Goal: Task Accomplishment & Management: Manage account settings

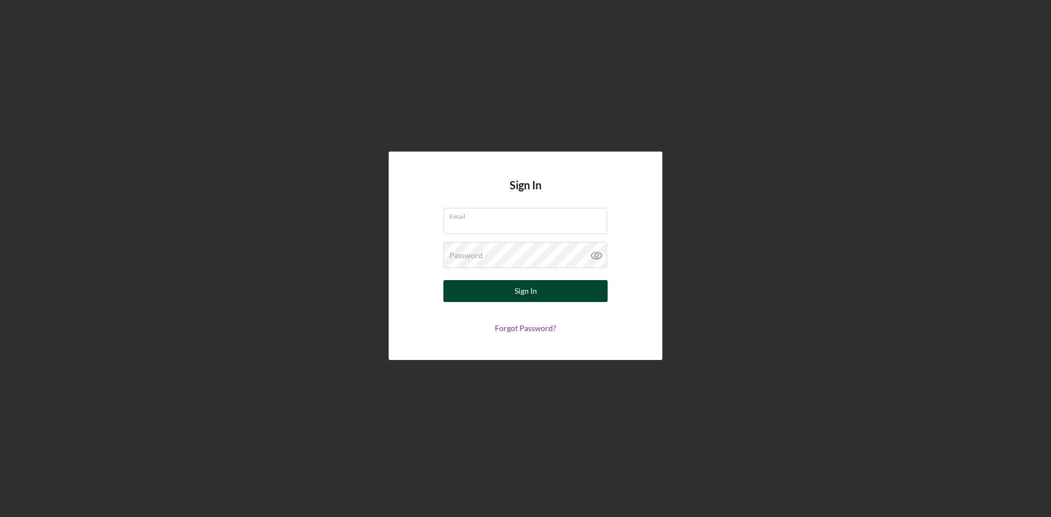
type input "[EMAIL_ADDRESS][DOMAIN_NAME]"
click at [546, 291] on button "Sign In" at bounding box center [525, 291] width 164 height 22
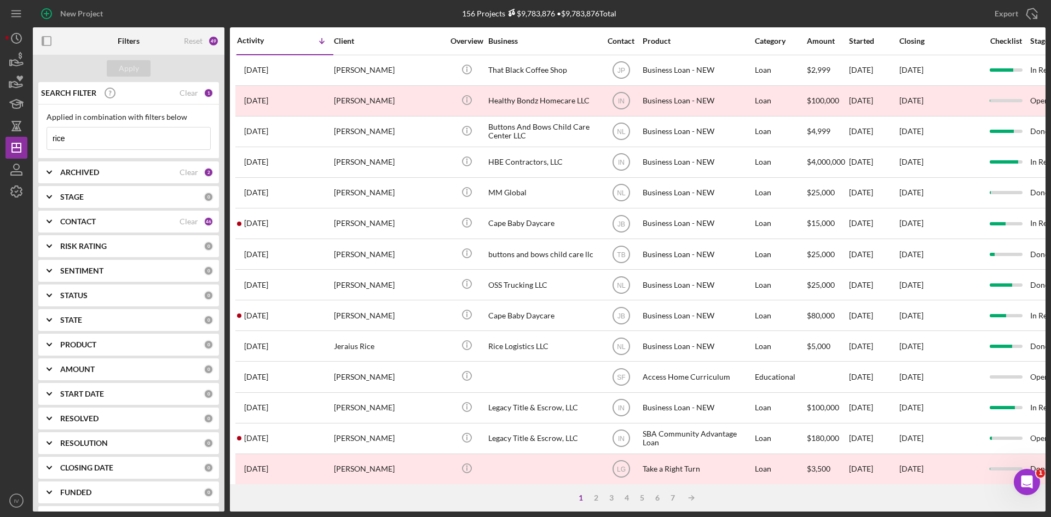
drag, startPoint x: 97, startPoint y: 134, endPoint x: 27, endPoint y: 137, distance: 70.1
click at [27, 137] on div "New Project 156 Projects $9,783,876 • $9,783,876 Total rice Export Icon/Export …" at bounding box center [525, 256] width 1040 height 512
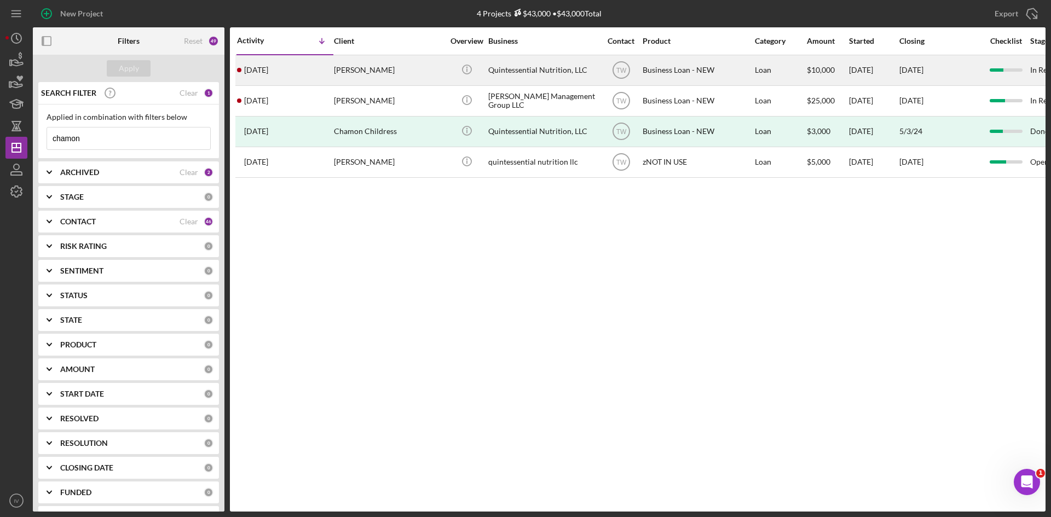
type input "chamon"
click at [377, 68] on div "[PERSON_NAME]" at bounding box center [388, 70] width 109 height 29
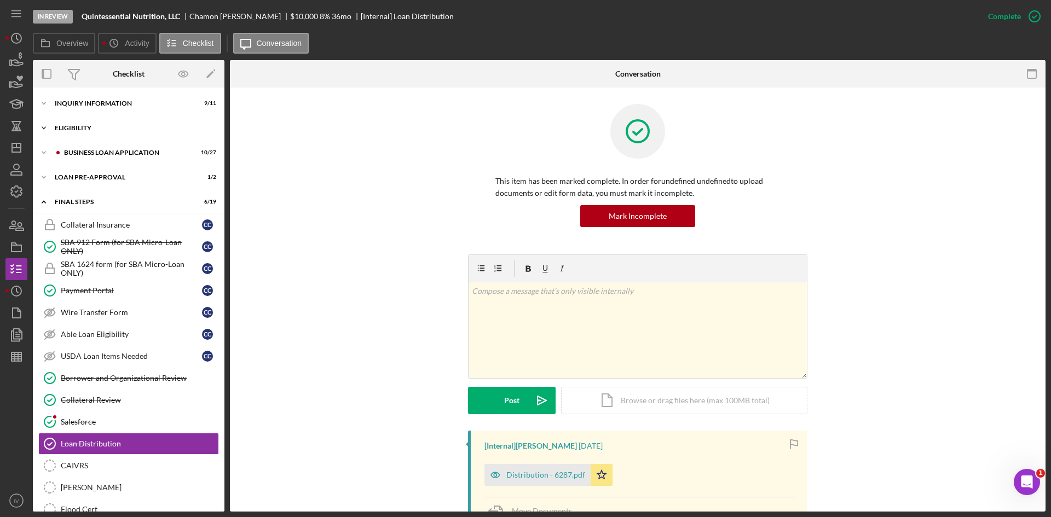
click at [64, 126] on div "ELIGIBILITY" at bounding box center [133, 128] width 156 height 7
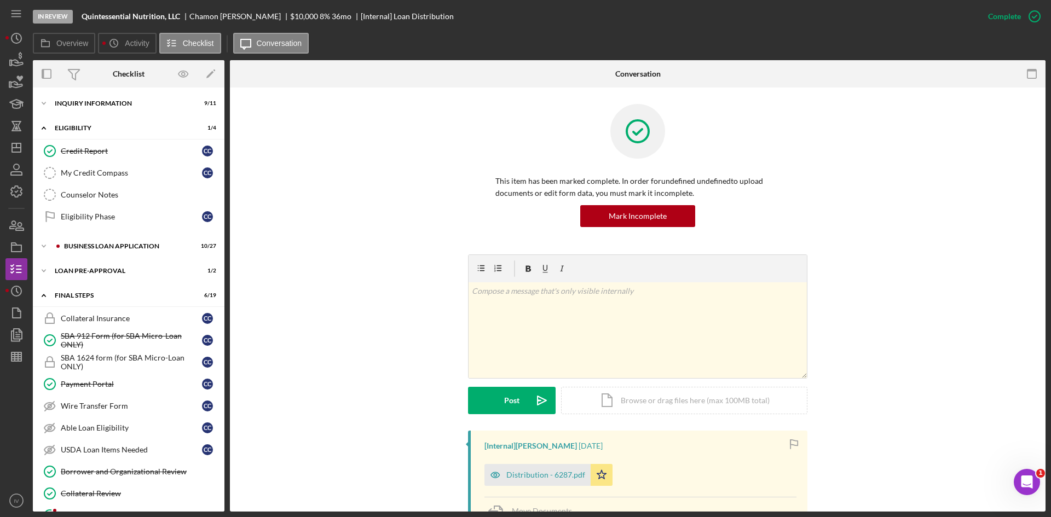
click at [66, 230] on div "Credit Report Credit Report C C My Credit Compass My Credit Compass C C Counsel…" at bounding box center [129, 186] width 192 height 93
click at [73, 244] on div "BUSINESS LOAN APPLICATION" at bounding box center [137, 246] width 147 height 7
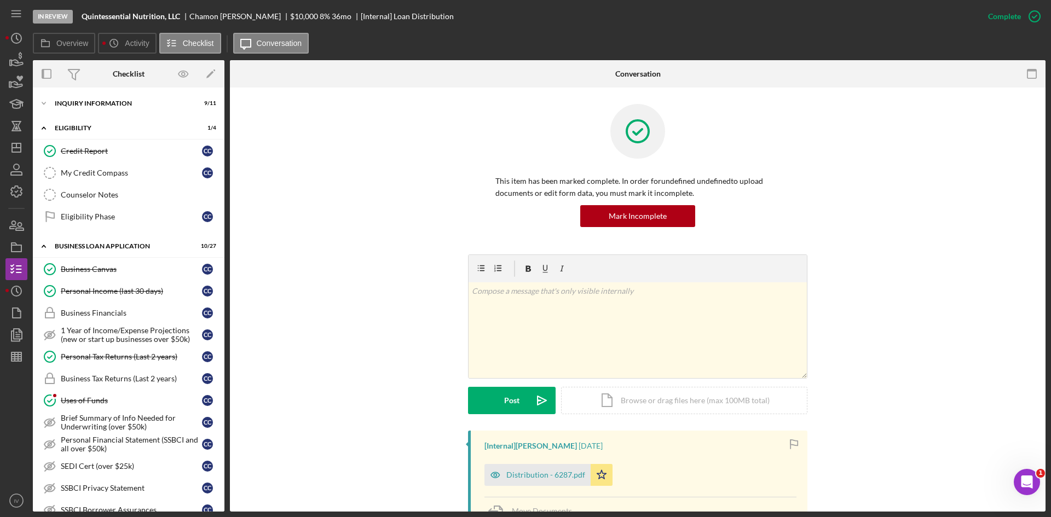
scroll to position [219, 0]
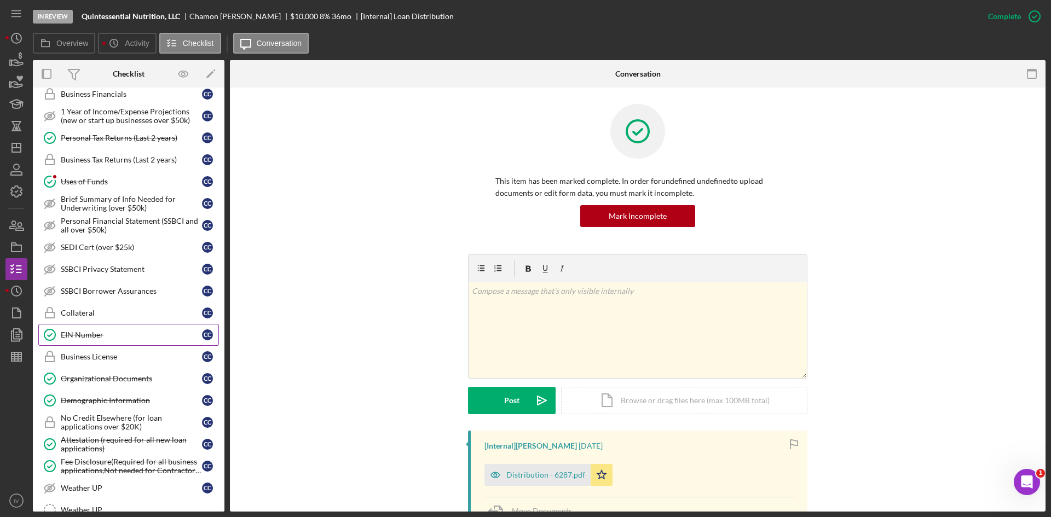
click at [122, 342] on link "EIN Number EIN Number C C" at bounding box center [128, 335] width 181 height 22
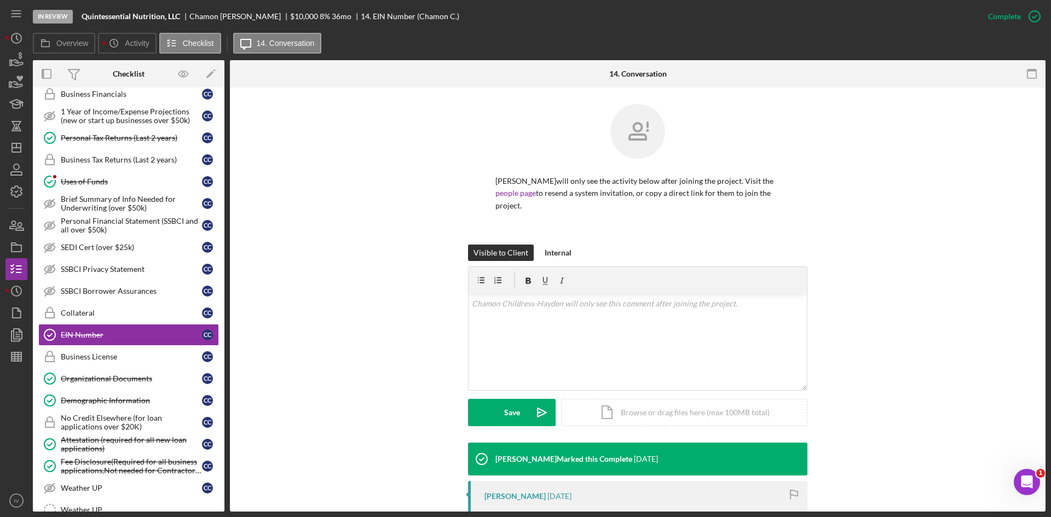
scroll to position [149, 0]
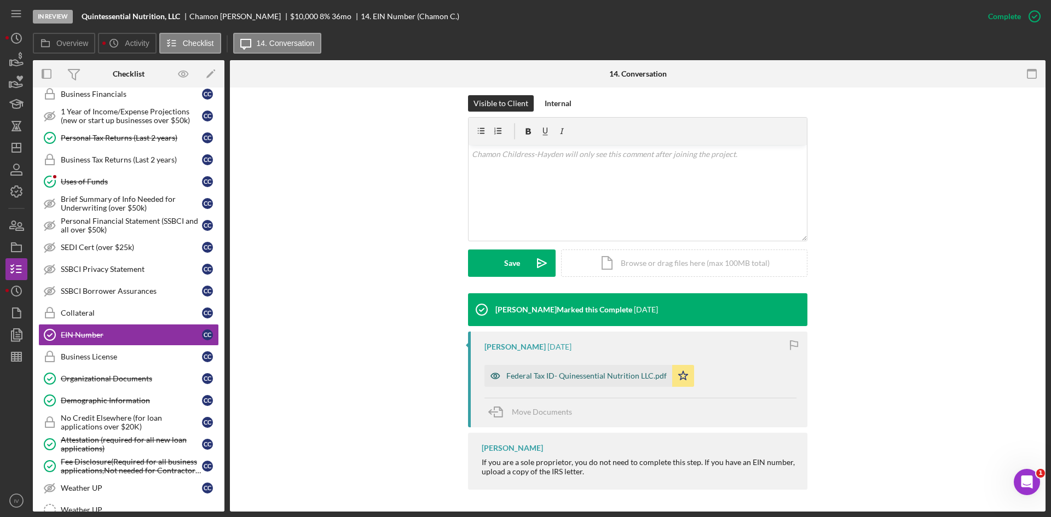
click at [541, 386] on div "Federal Tax ID- Quinessential Nutrition LLC.pdf" at bounding box center [578, 376] width 188 height 22
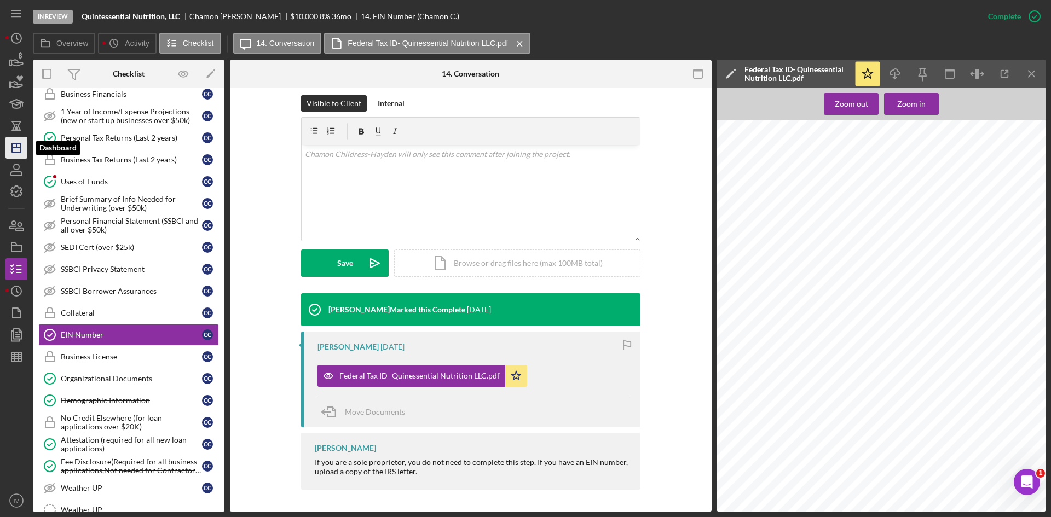
click at [12, 144] on polygon "button" at bounding box center [16, 147] width 9 height 9
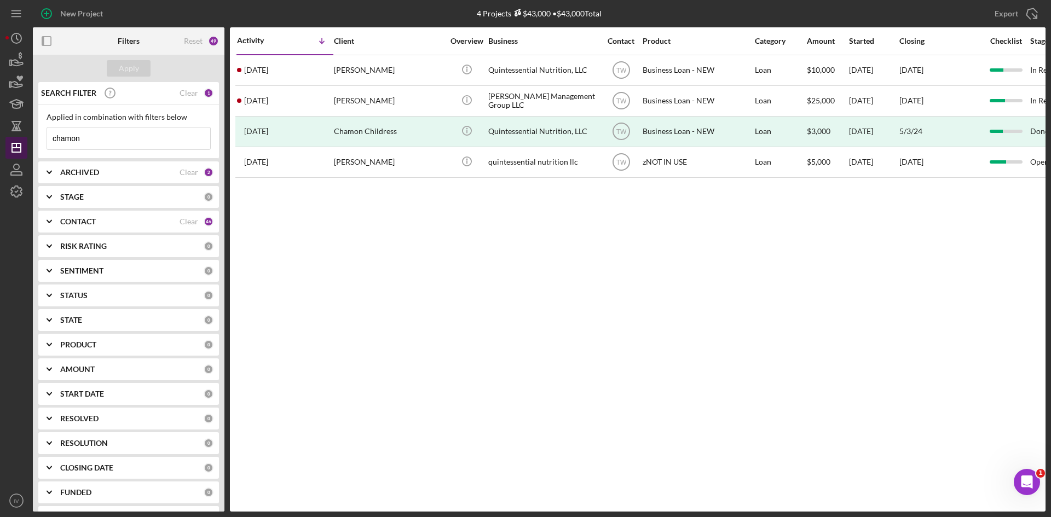
drag, startPoint x: 111, startPoint y: 137, endPoint x: 11, endPoint y: 137, distance: 99.6
click at [11, 137] on div "New Project 4 Projects $43,000 • $43,000 Total chamon Export Icon/Export Filter…" at bounding box center [525, 256] width 1040 height 512
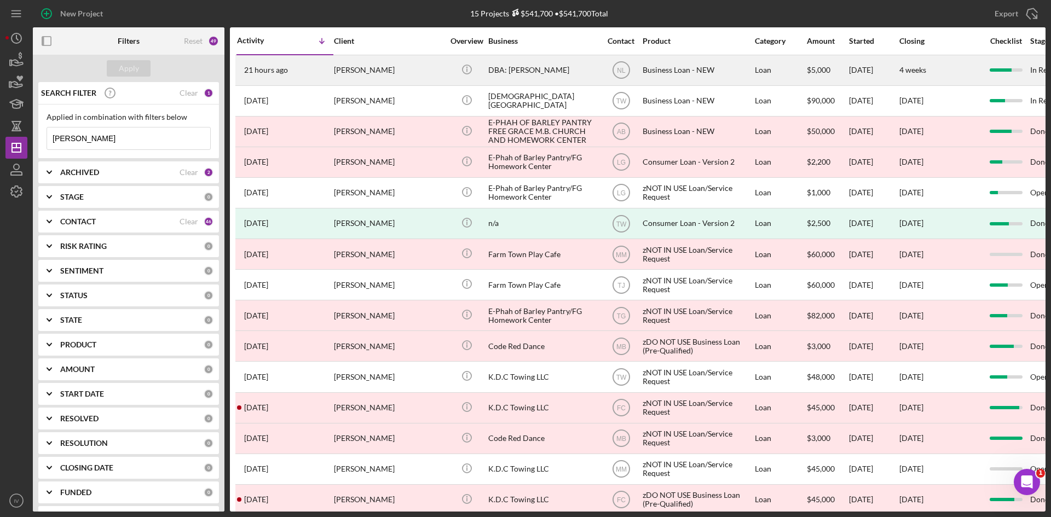
type input "[PERSON_NAME]"
click at [391, 70] on div "[PERSON_NAME]" at bounding box center [388, 70] width 109 height 29
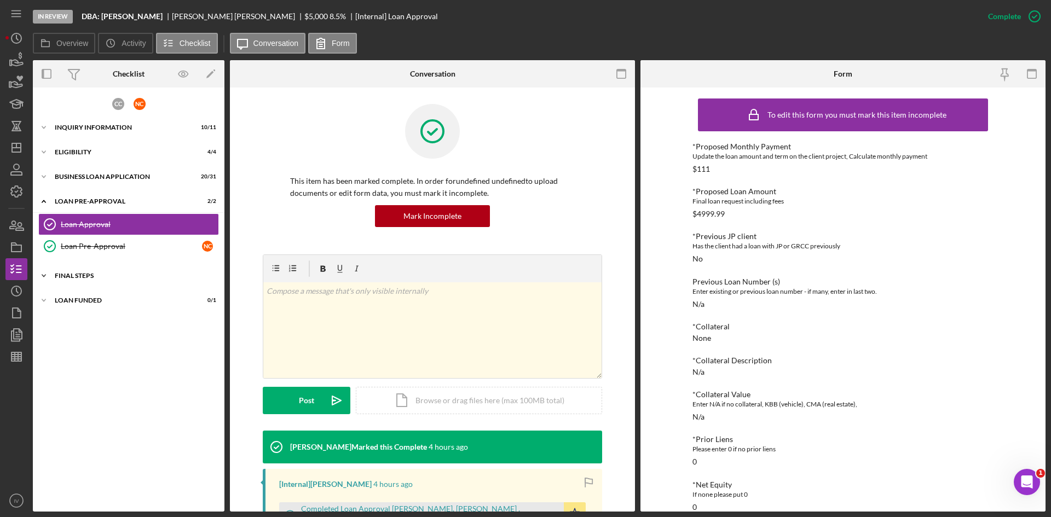
click at [63, 274] on div "FINAL STEPS" at bounding box center [133, 276] width 156 height 7
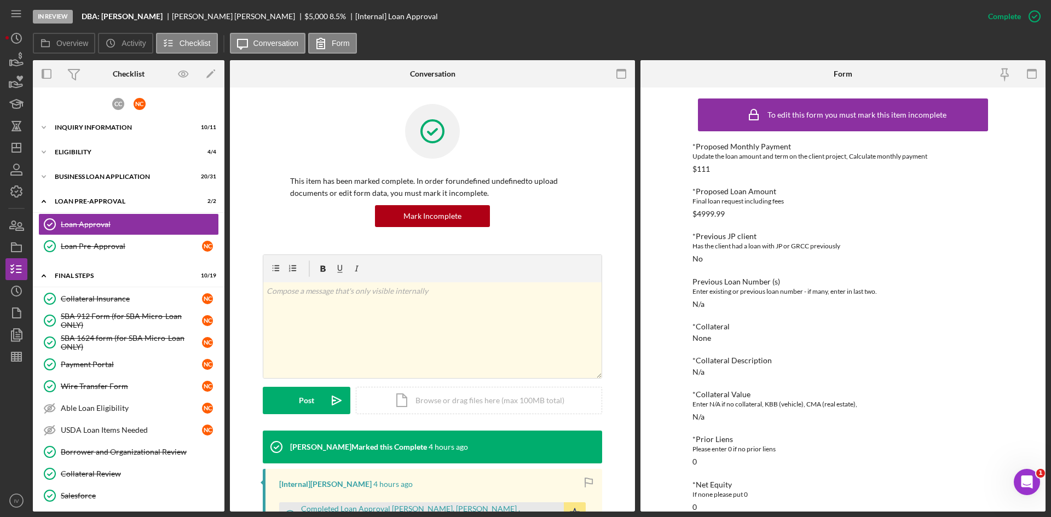
scroll to position [219, 0]
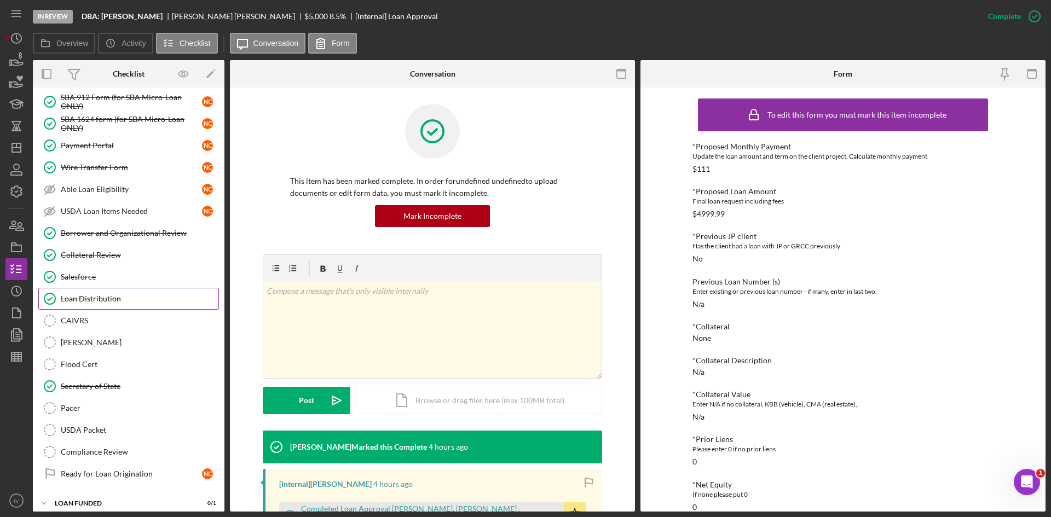
click at [130, 298] on div "Loan Distribution" at bounding box center [140, 298] width 158 height 9
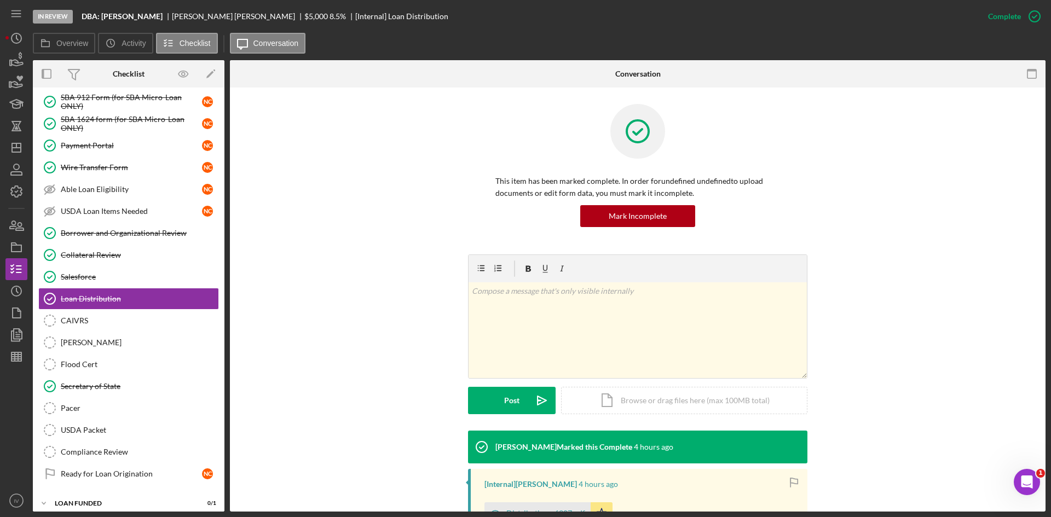
scroll to position [146, 0]
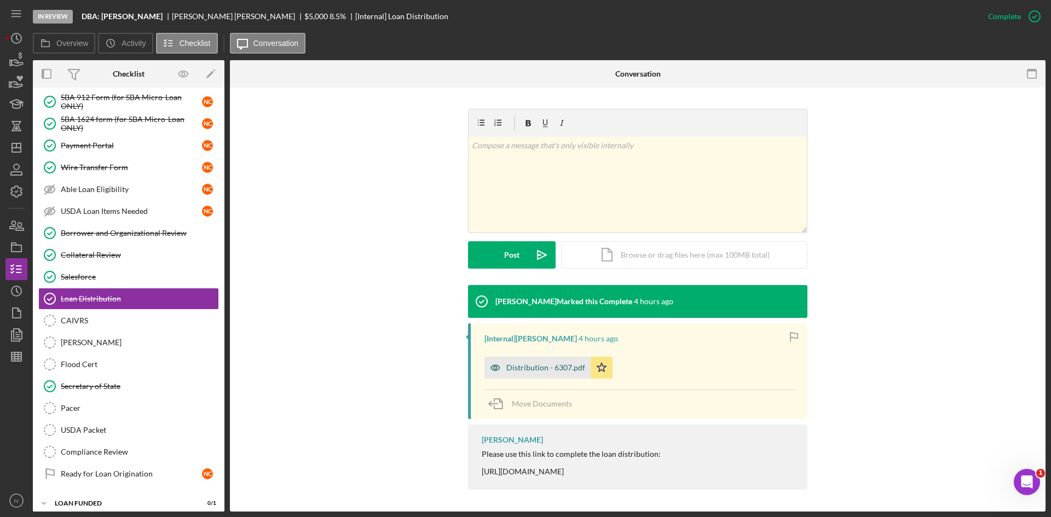
click at [556, 369] on div "Distribution - 6307.pdf" at bounding box center [545, 367] width 79 height 9
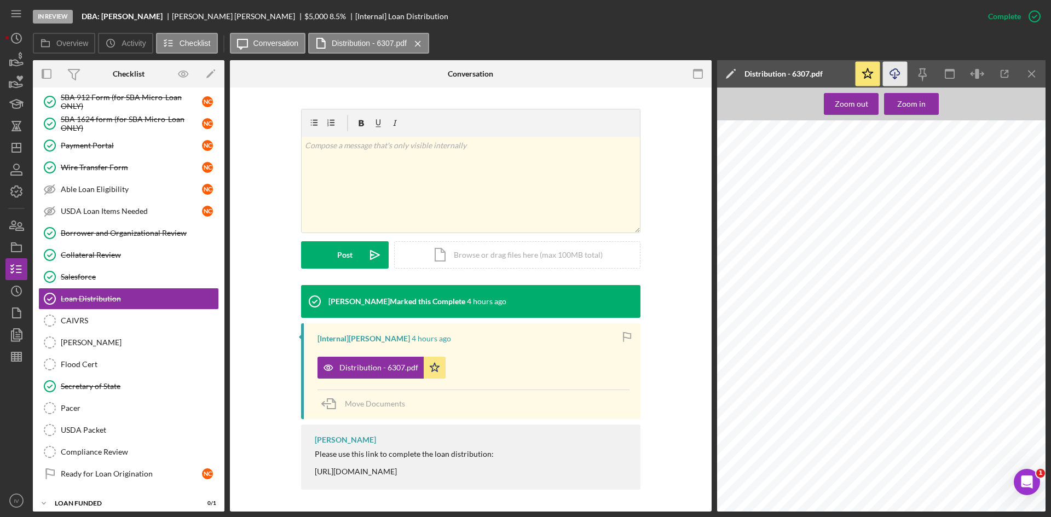
click at [897, 76] on icon "Icon/Download" at bounding box center [895, 74] width 25 height 25
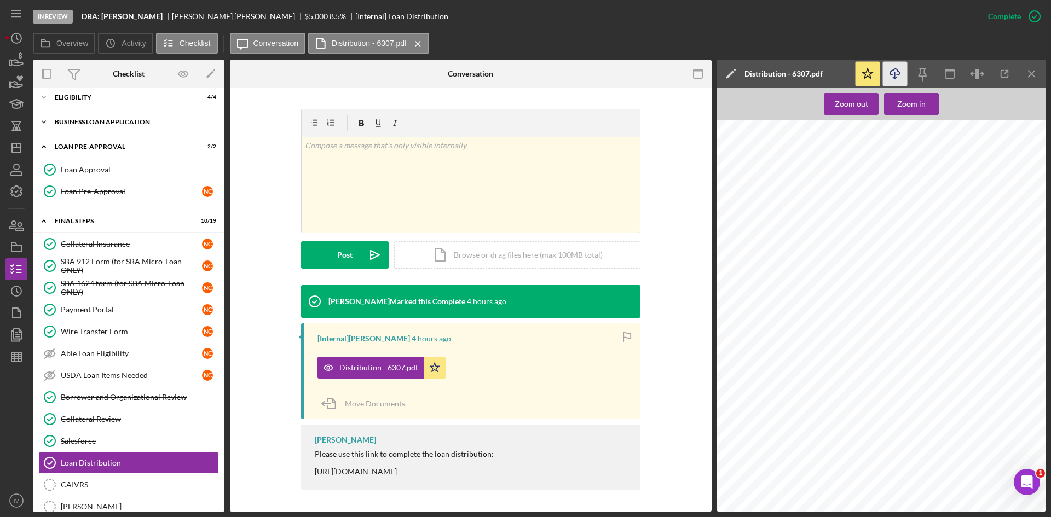
click at [73, 121] on div "BUSINESS LOAN APPLICATION" at bounding box center [133, 122] width 156 height 7
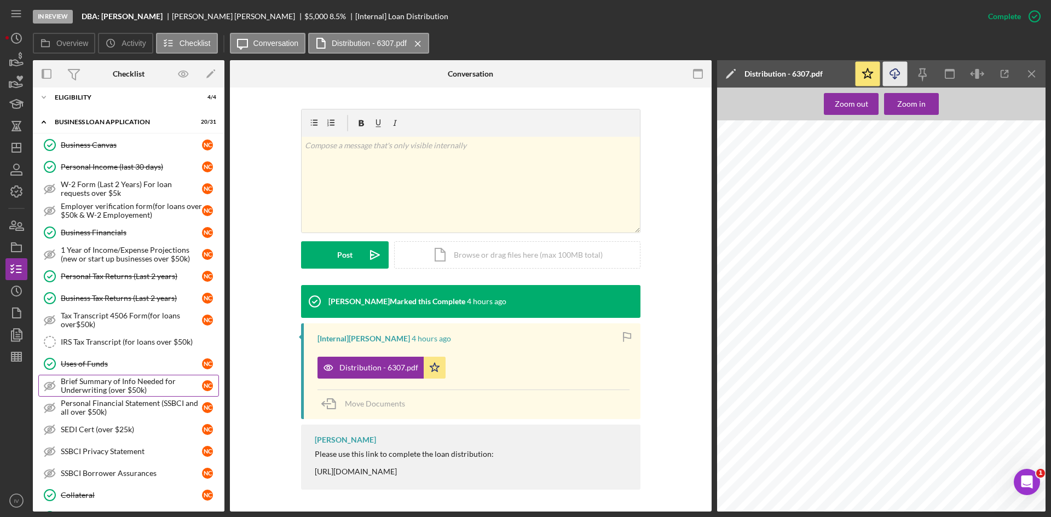
scroll to position [274, 0]
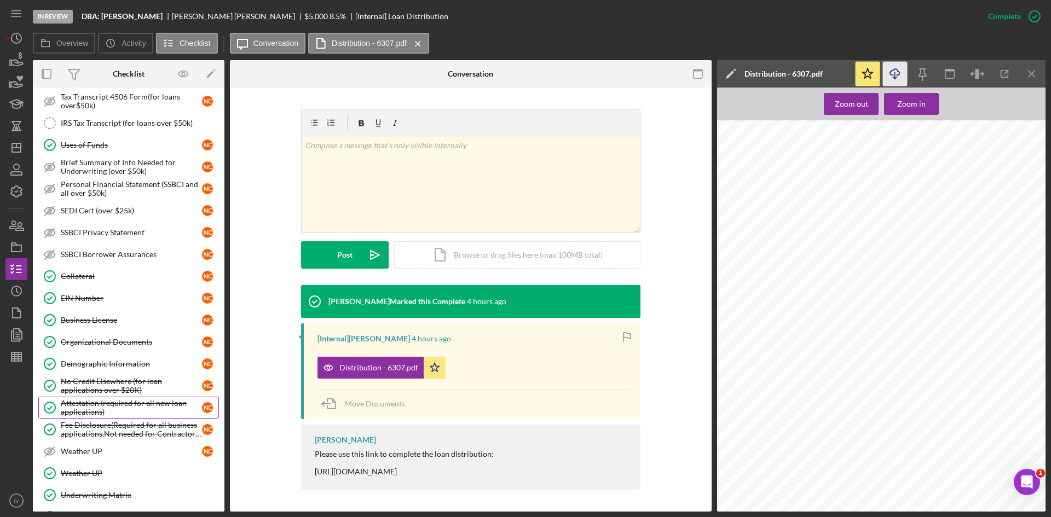
click at [104, 404] on div "Attestation (required for all new loan applications)" at bounding box center [131, 408] width 141 height 18
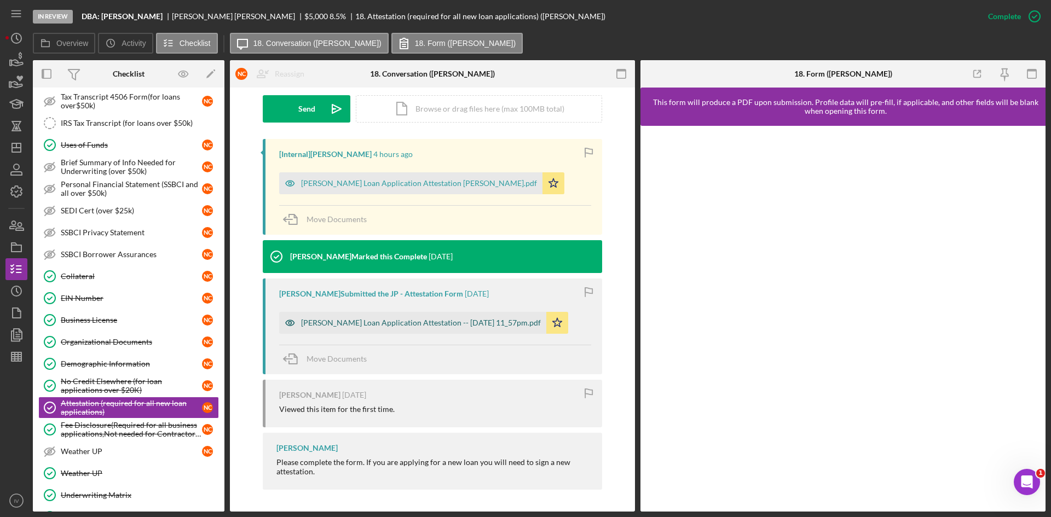
click at [455, 327] on div "[PERSON_NAME] Loan Application Attestation -- [DATE] 11_57pm.pdf" at bounding box center [421, 322] width 240 height 9
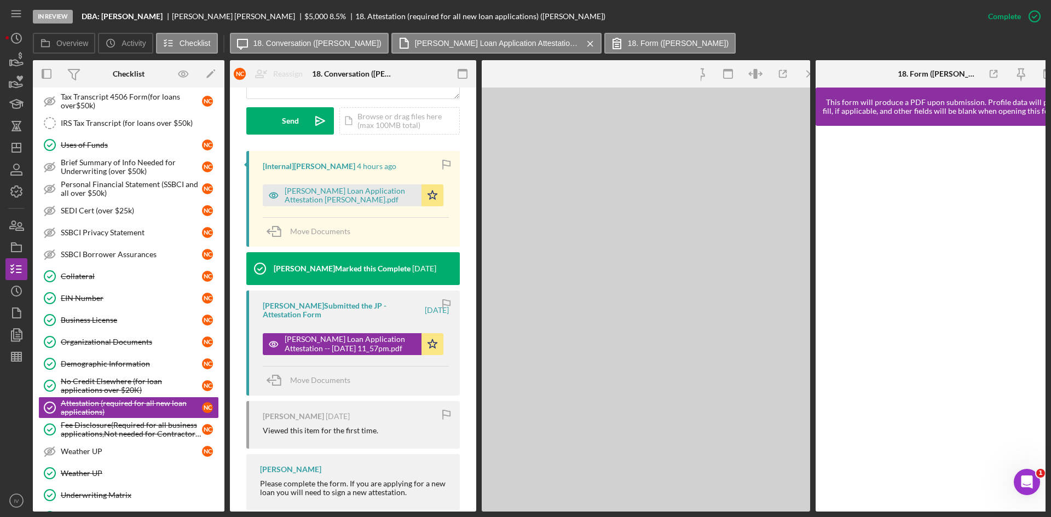
scroll to position [326, 0]
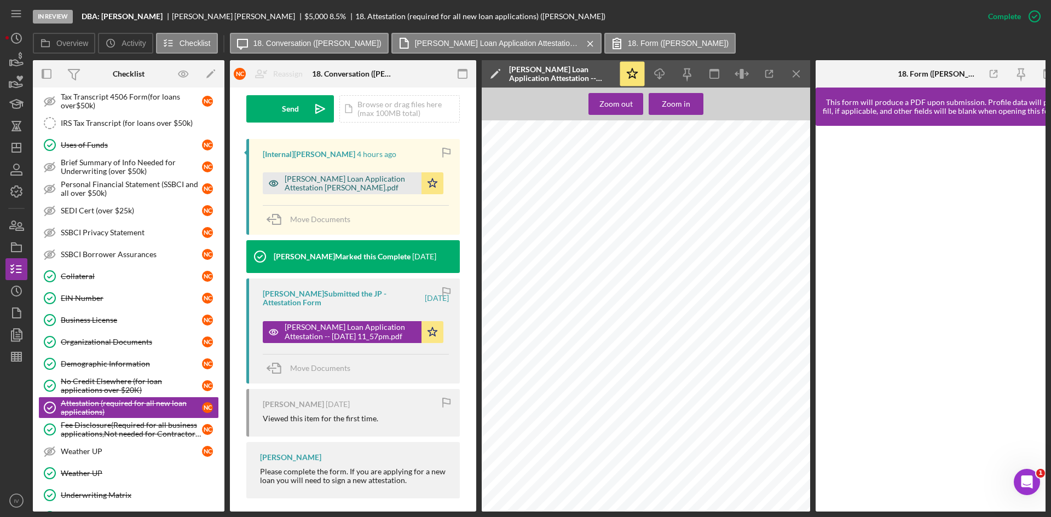
click at [308, 186] on div "[PERSON_NAME] Loan Application Attestation [PERSON_NAME].pdf" at bounding box center [350, 184] width 131 height 18
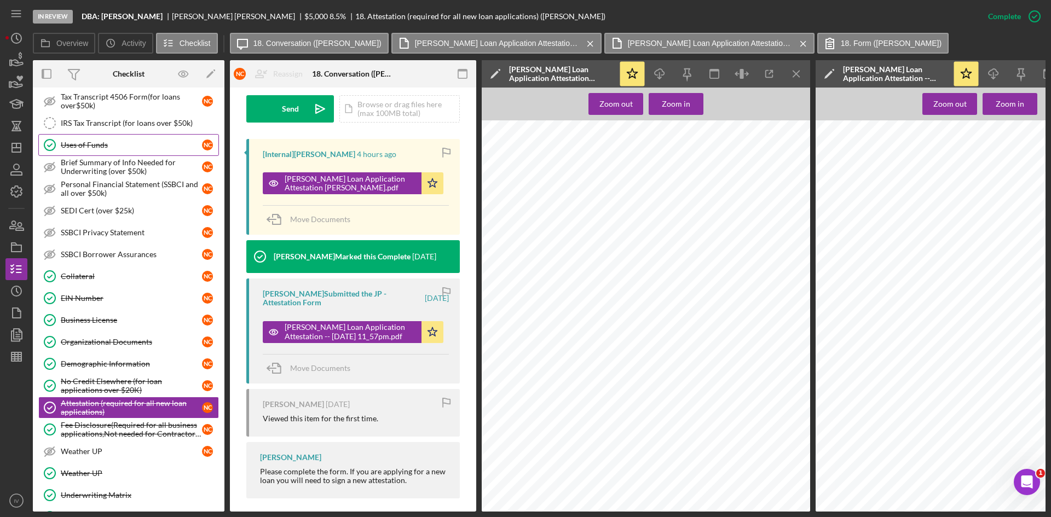
click at [114, 150] on link "Uses of Funds Uses of Funds N C" at bounding box center [128, 145] width 181 height 22
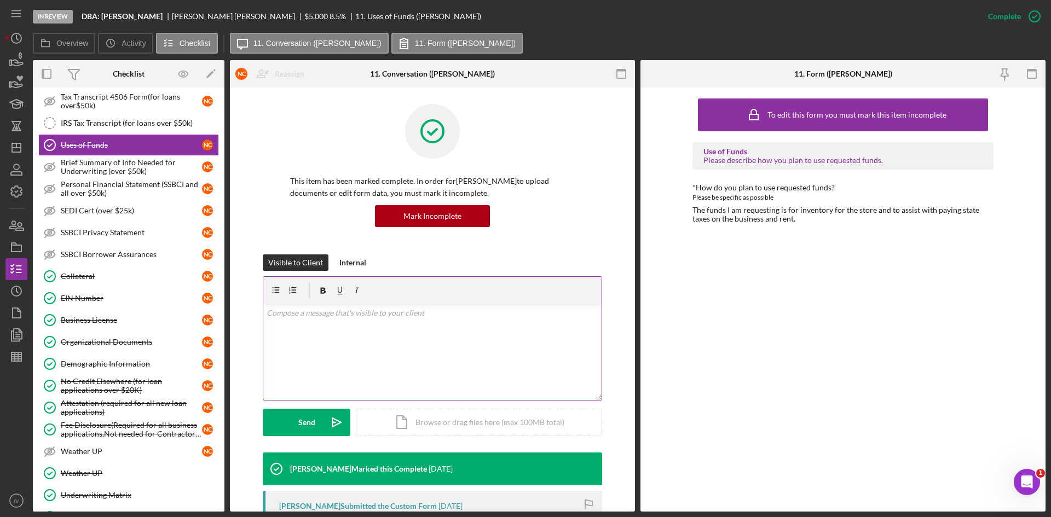
scroll to position [153, 0]
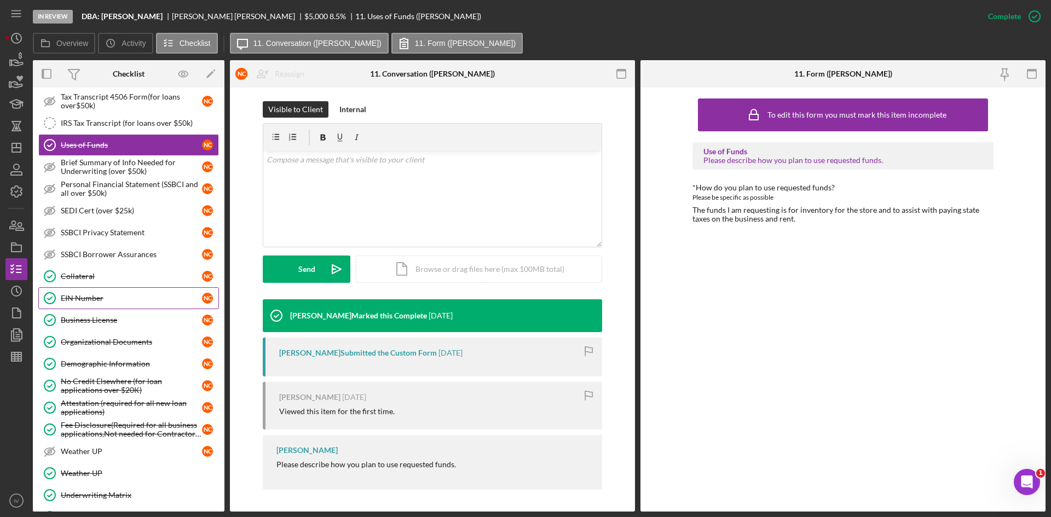
drag, startPoint x: 102, startPoint y: 299, endPoint x: 123, endPoint y: 298, distance: 20.9
click at [102, 299] on div "EIN Number" at bounding box center [131, 298] width 141 height 9
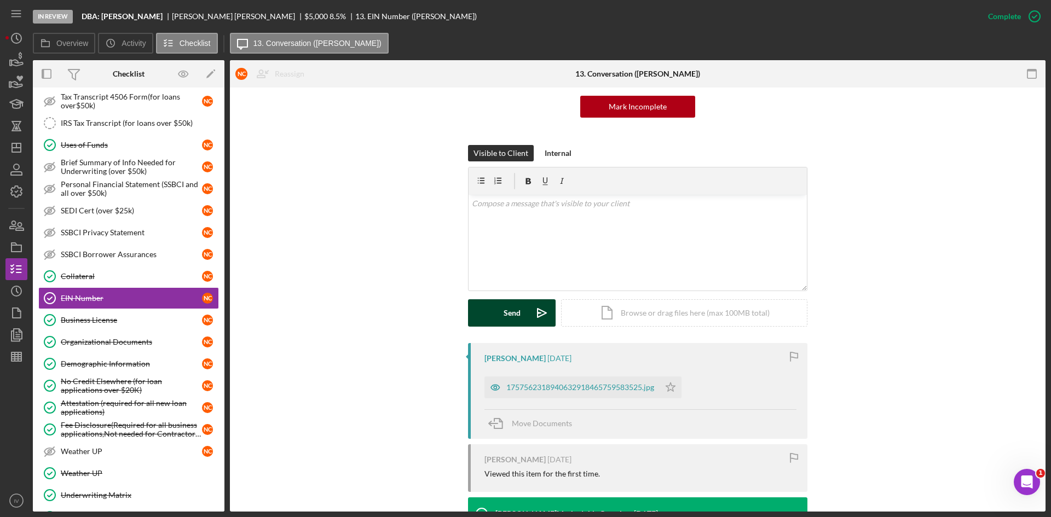
scroll to position [164, 0]
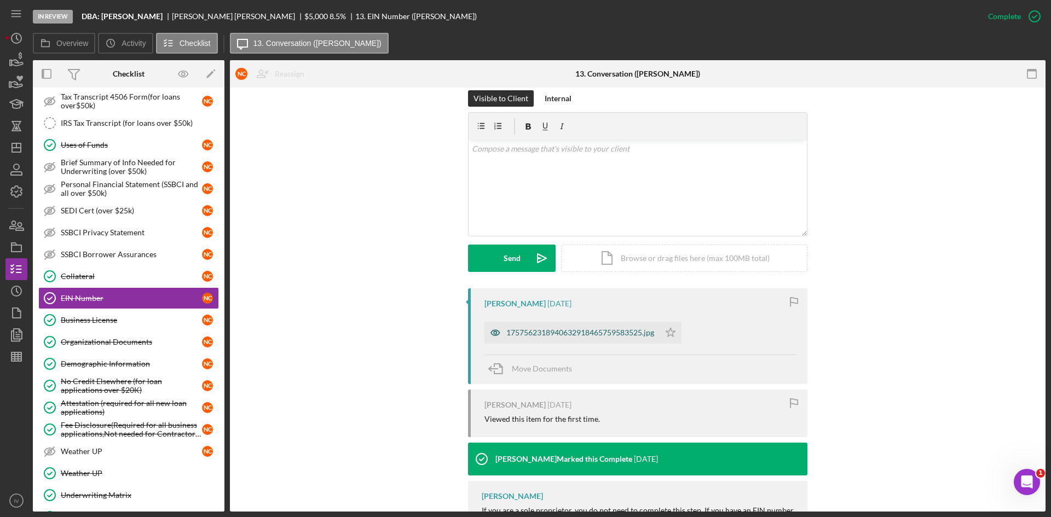
click at [555, 341] on div "1757562318940632918465759583525.jpg" at bounding box center [571, 333] width 175 height 22
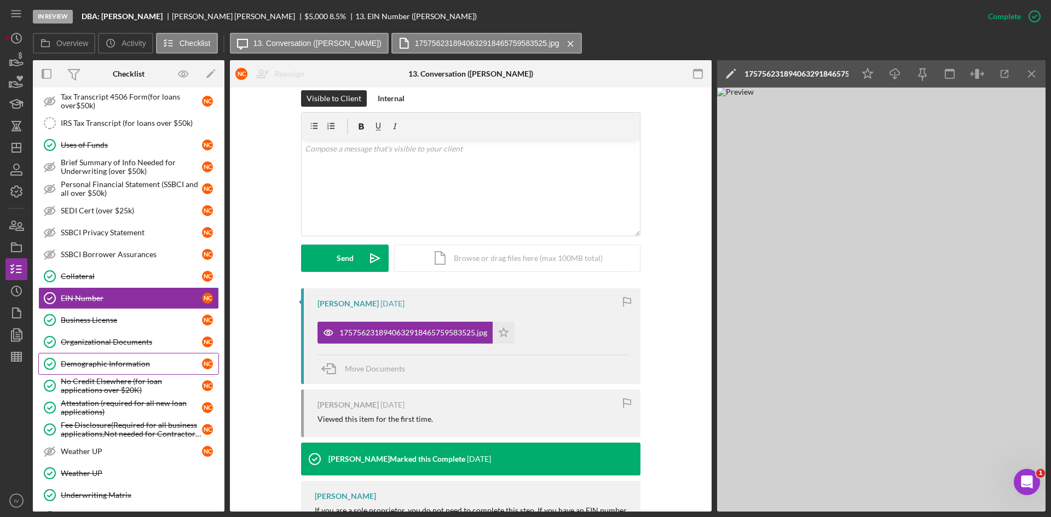
drag, startPoint x: 101, startPoint y: 364, endPoint x: 131, endPoint y: 355, distance: 31.5
click at [101, 364] on div "Demographic Information" at bounding box center [131, 364] width 141 height 9
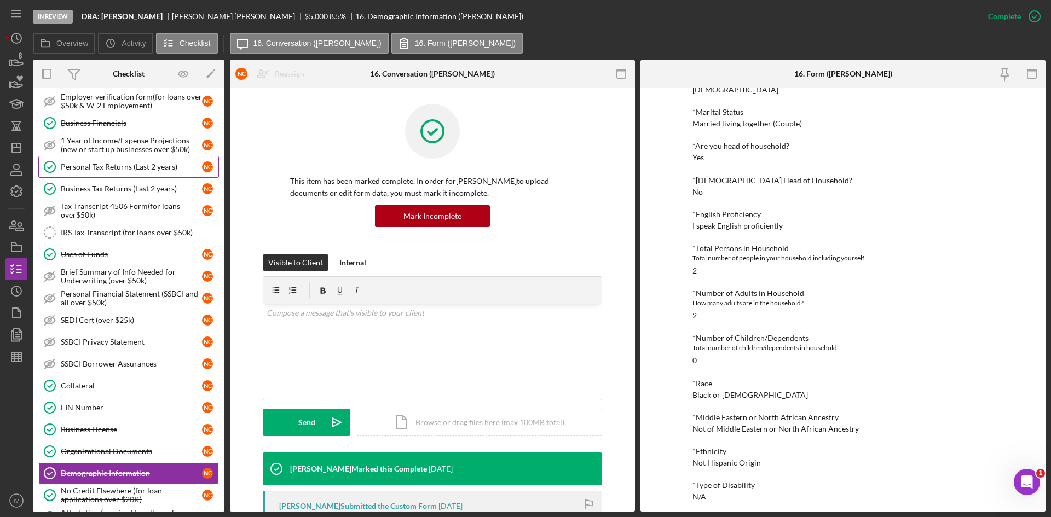
scroll to position [55, 0]
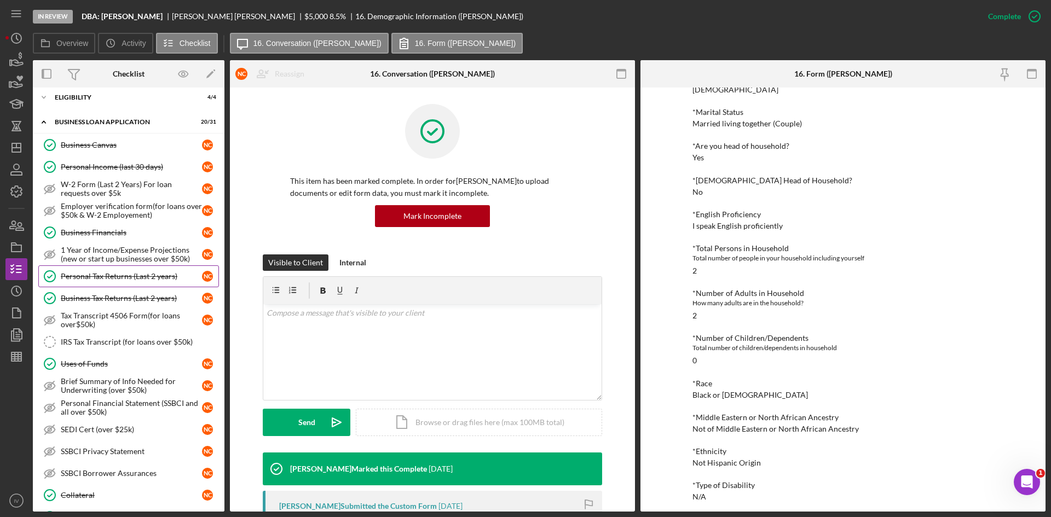
click at [147, 277] on div "Personal Tax Returns (Last 2 years)" at bounding box center [131, 276] width 141 height 9
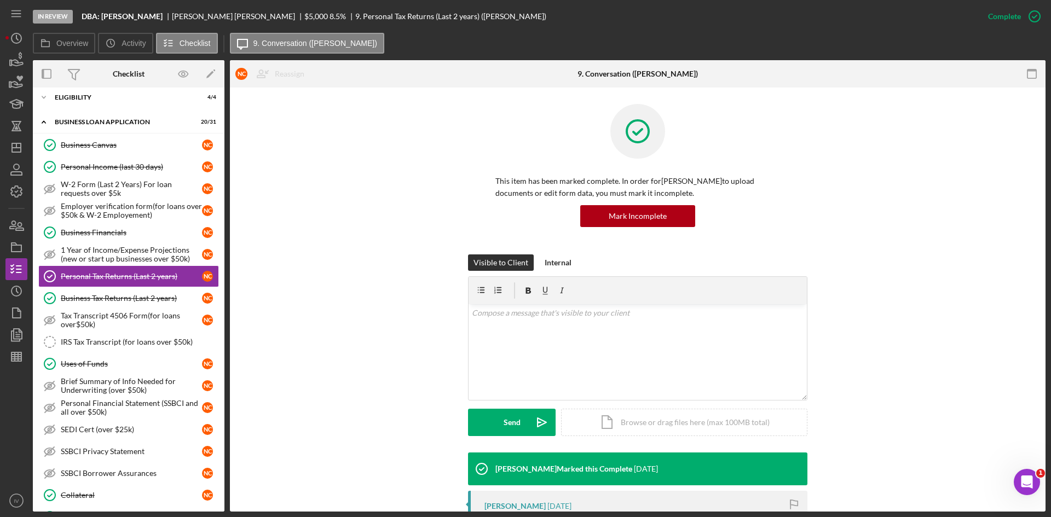
scroll to position [164, 0]
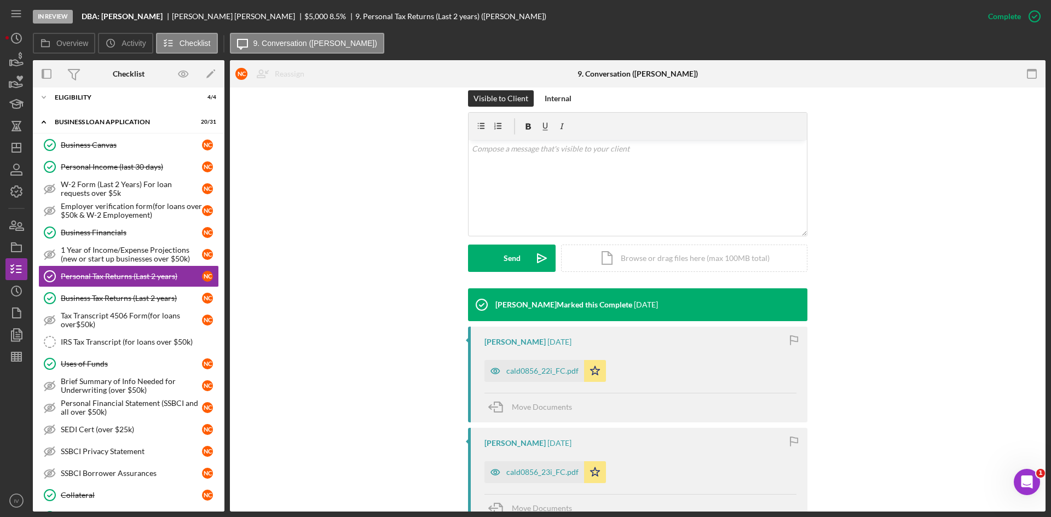
click at [538, 384] on div "[PERSON_NAME] [DATE] cald0856_22i_FC.pdf Icon/Star Move Documents" at bounding box center [637, 375] width 339 height 96
click at [546, 372] on div "cald0856_22i_FC.pdf" at bounding box center [542, 371] width 72 height 9
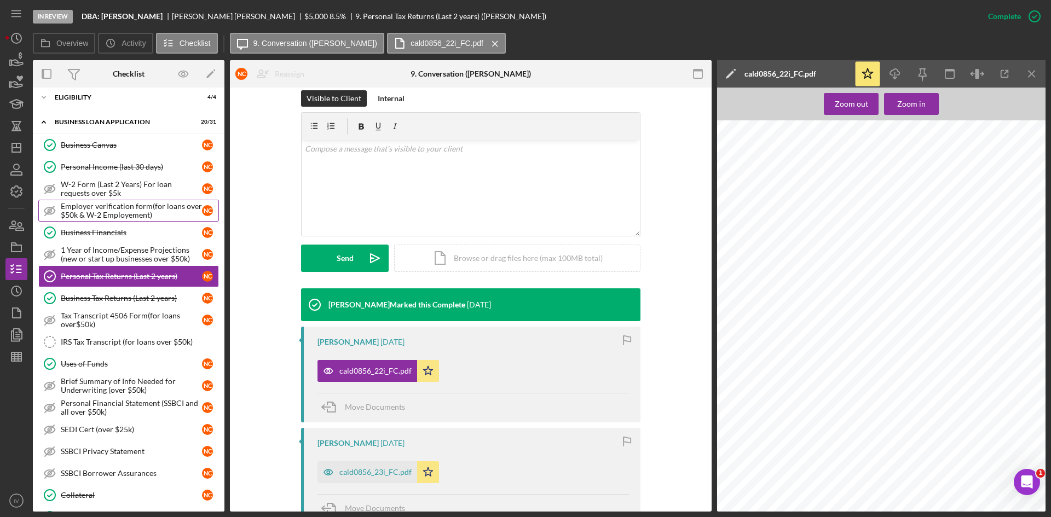
scroll to position [0, 0]
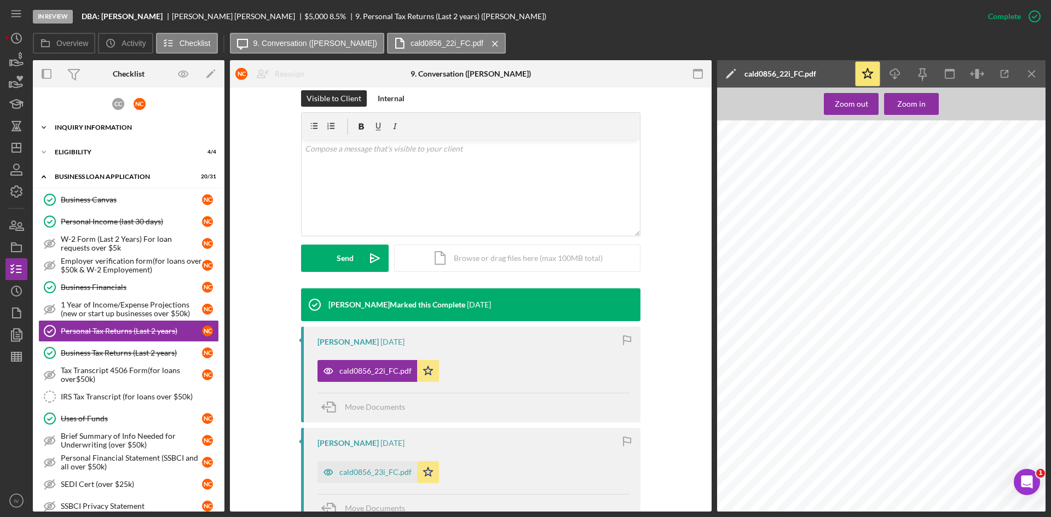
click at [95, 160] on div "Icon/Expander ELIGIBILITY 4 / 4" at bounding box center [129, 152] width 192 height 22
click at [83, 127] on div "INQUIRY INFORMATION" at bounding box center [133, 127] width 156 height 7
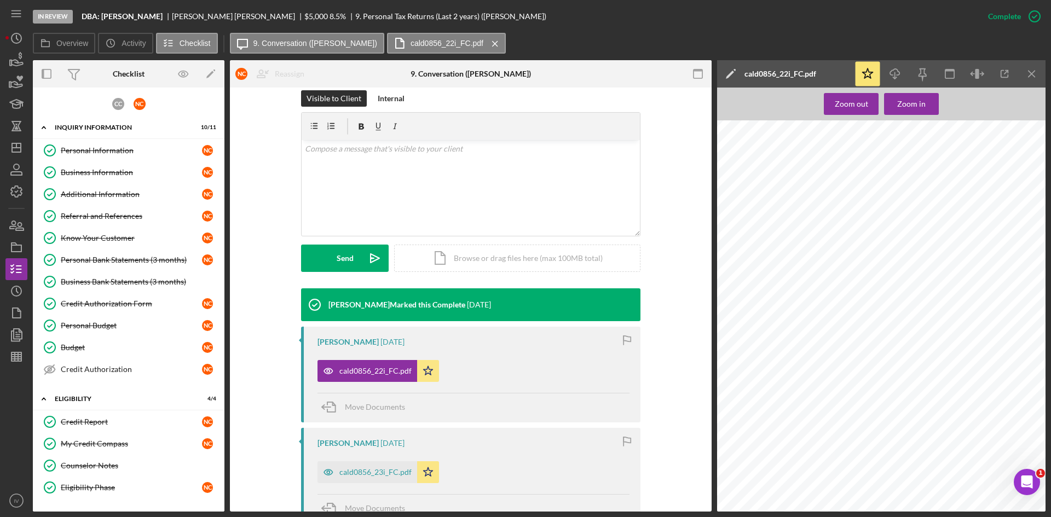
click at [126, 264] on div "Personal Bank Statements (3 months)" at bounding box center [131, 260] width 141 height 9
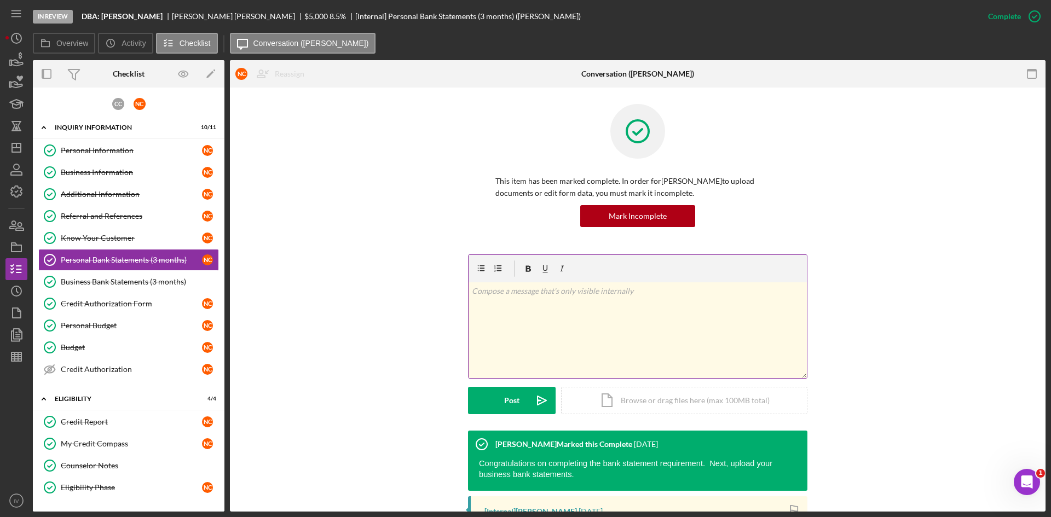
scroll to position [219, 0]
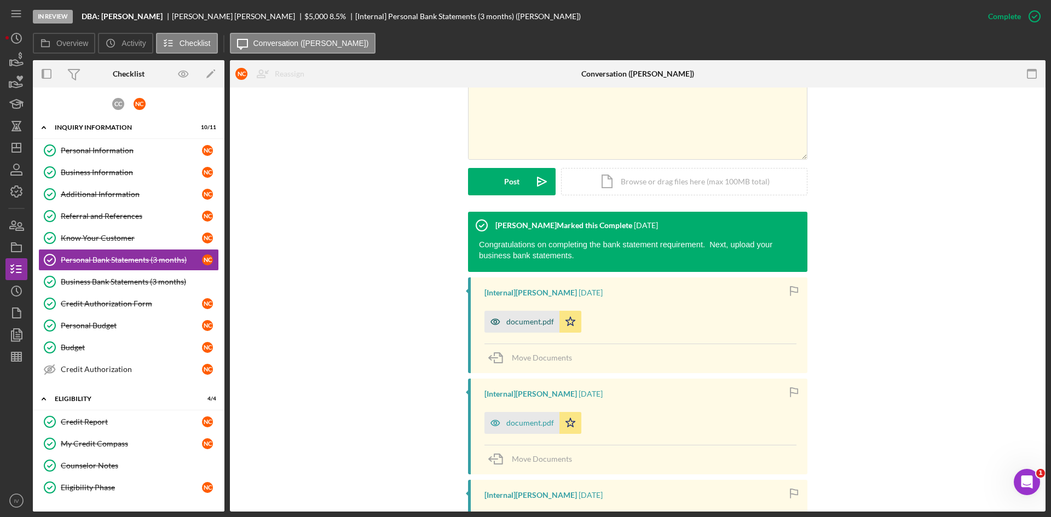
click at [532, 326] on div "document.pdf" at bounding box center [530, 321] width 48 height 9
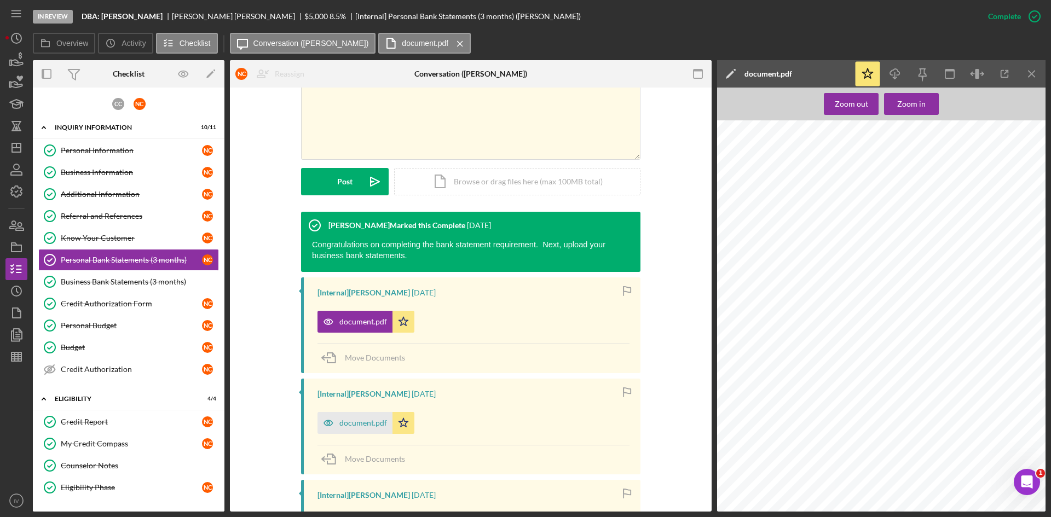
scroll to position [1346, 0]
click at [14, 337] on polygon "button" at bounding box center [18, 334] width 8 height 10
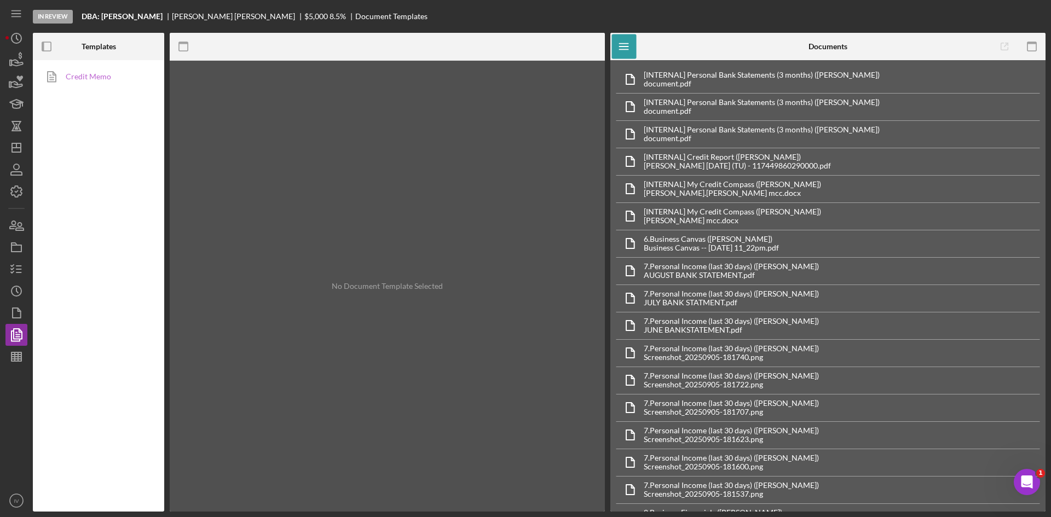
click at [103, 81] on link "Credit Memo" at bounding box center [95, 77] width 115 height 22
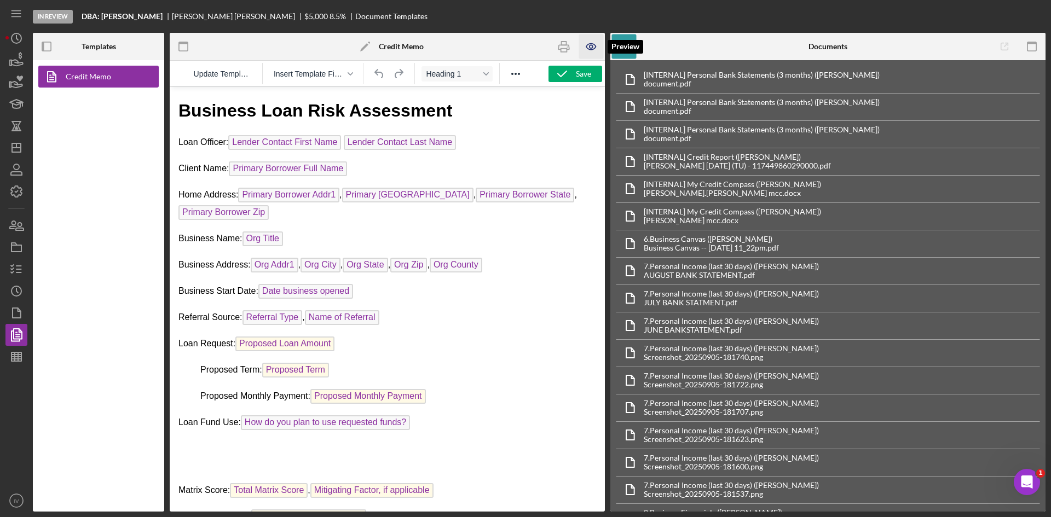
click at [587, 44] on icon "button" at bounding box center [591, 46] width 25 height 25
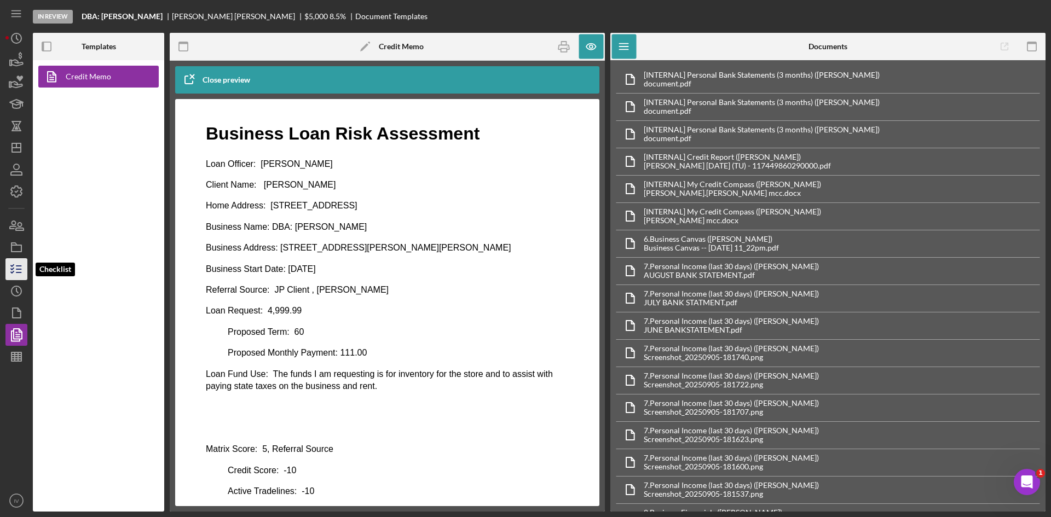
click at [18, 266] on line "button" at bounding box center [18, 266] width 5 height 0
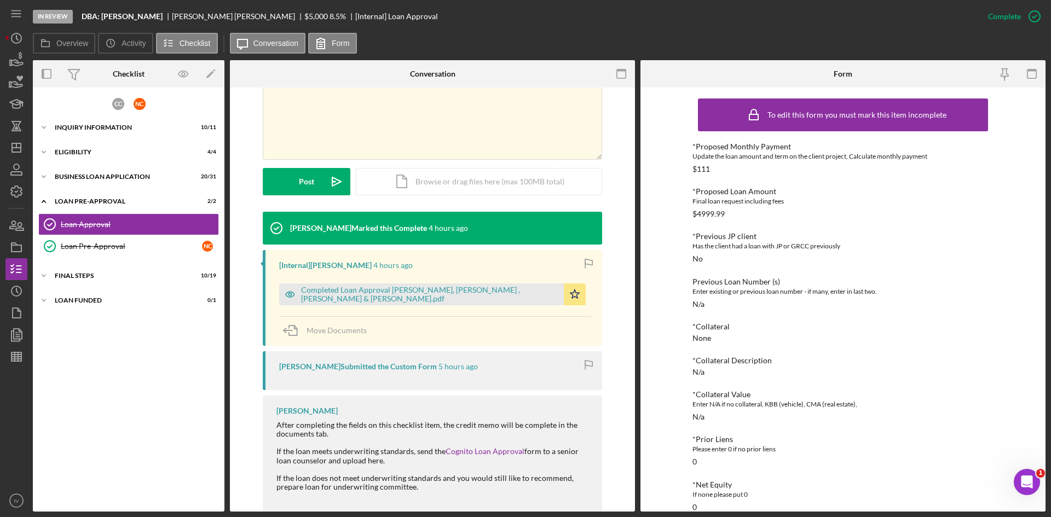
drag, startPoint x: 448, startPoint y: 297, endPoint x: 454, endPoint y: 298, distance: 6.1
click at [448, 297] on div "Completed Loan Approval [PERSON_NAME], [PERSON_NAME] , [PERSON_NAME] & [PERSON_…" at bounding box center [429, 295] width 257 height 18
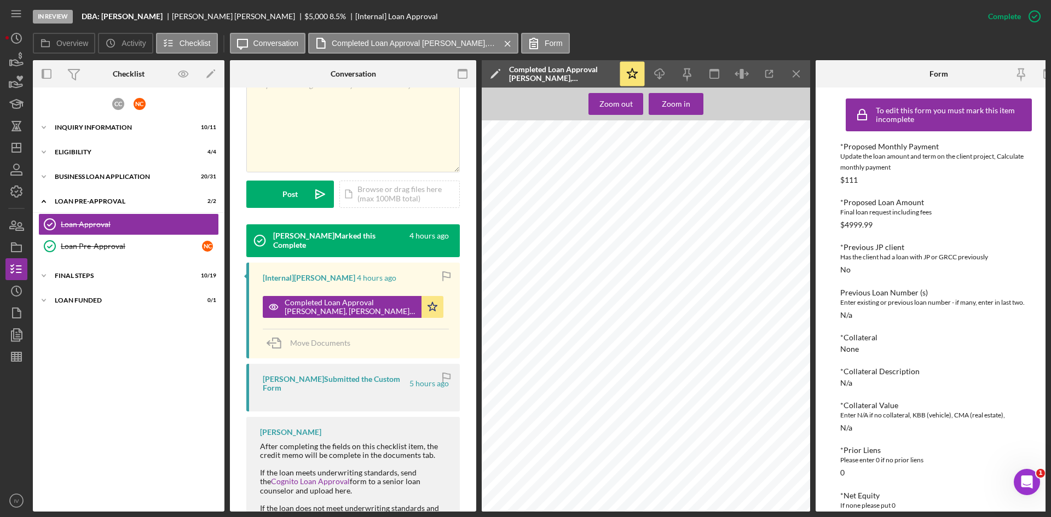
scroll to position [274, 0]
click at [64, 278] on div "FINAL STEPS" at bounding box center [133, 276] width 156 height 7
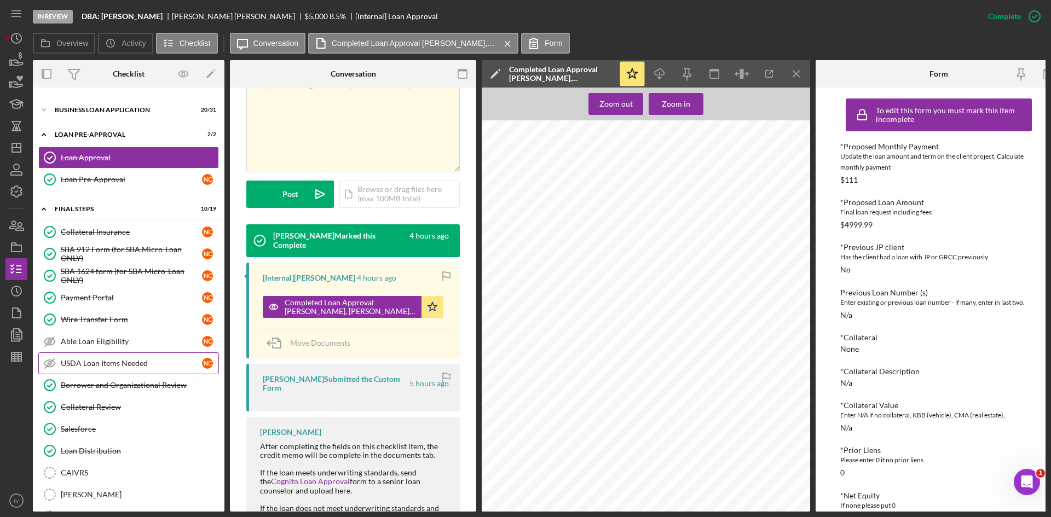
scroll to position [0, 0]
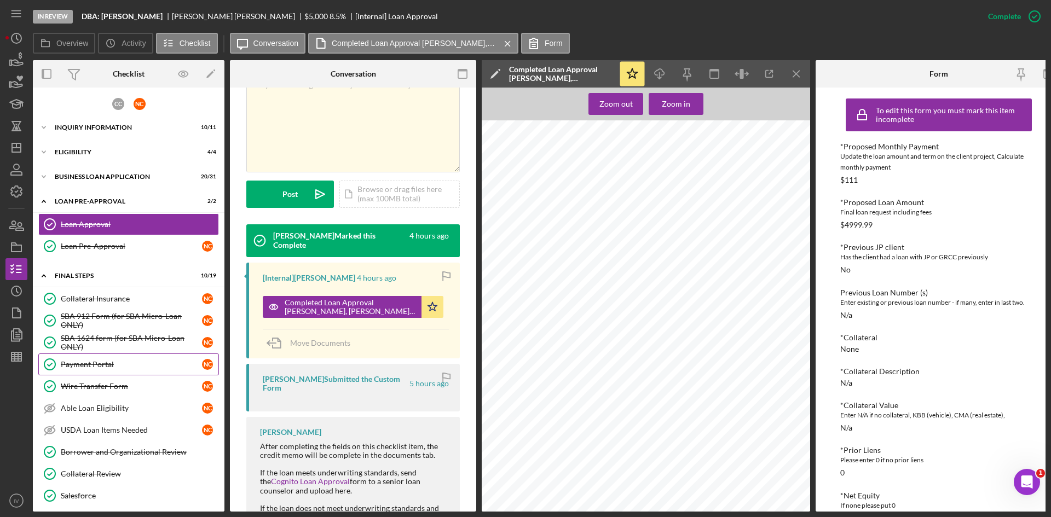
click at [149, 366] on link "Payment Portal Payment Portal N C" at bounding box center [128, 364] width 181 height 22
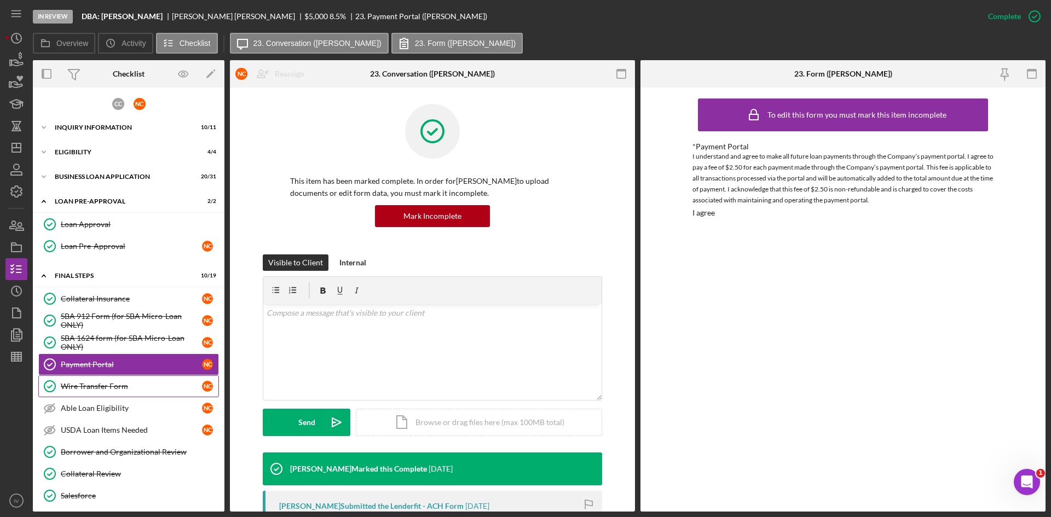
click at [142, 383] on div "Wire Transfer Form" at bounding box center [131, 386] width 141 height 9
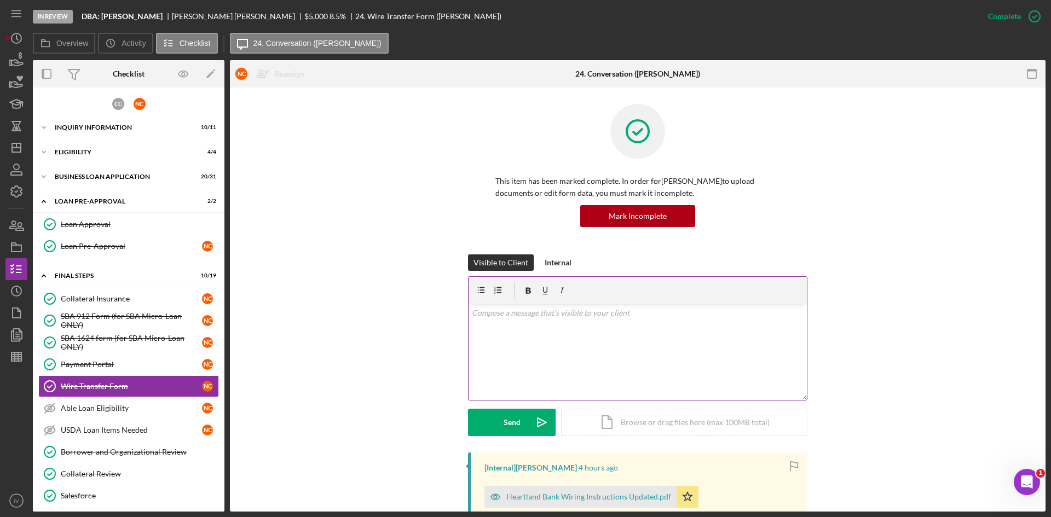
scroll to position [164, 0]
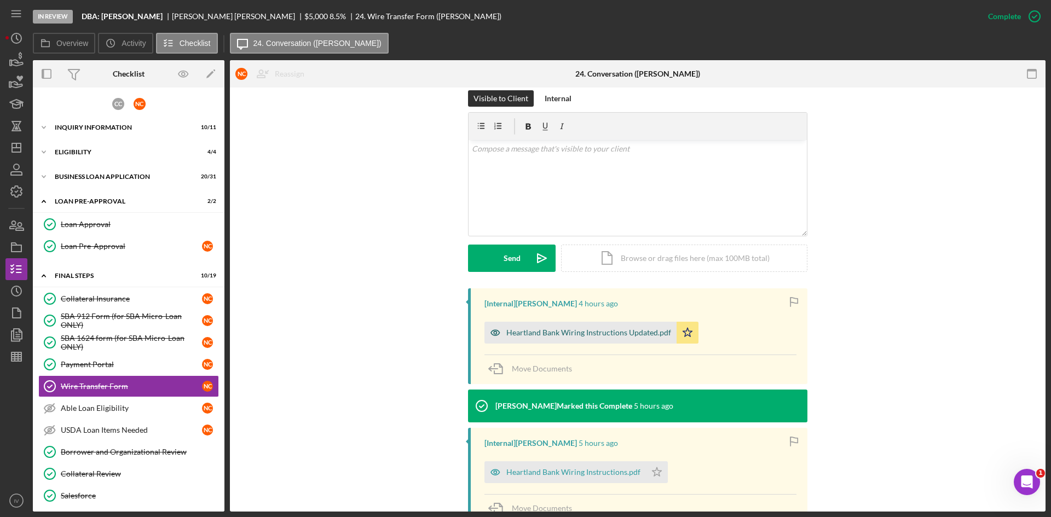
click at [612, 330] on div "Heartland Bank Wiring Instructions Updated.pdf" at bounding box center [588, 332] width 165 height 9
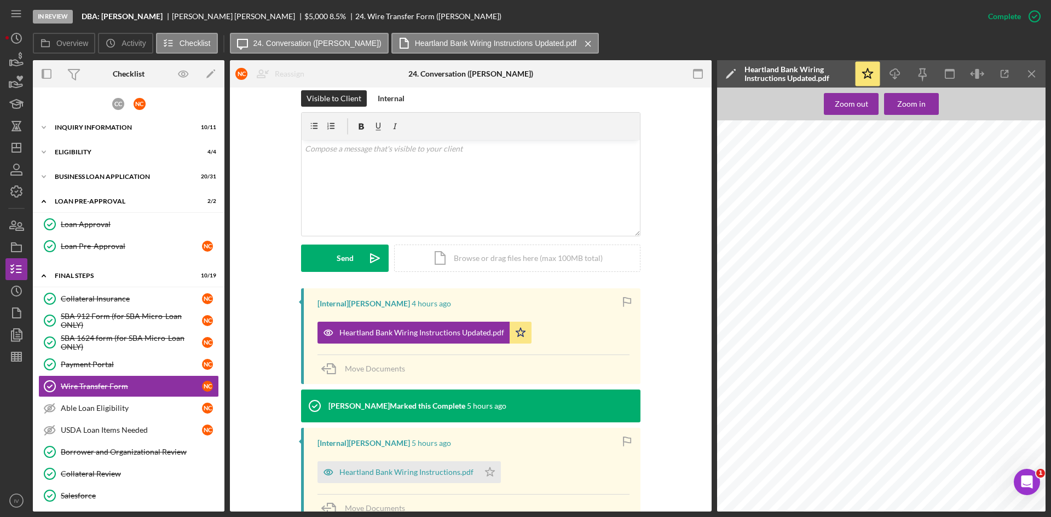
scroll to position [328, 0]
drag, startPoint x: 79, startPoint y: 173, endPoint x: 85, endPoint y: 188, distance: 16.5
click at [79, 173] on div "Icon/Expander BUSINESS LOAN APPLICATION 20 / 31" at bounding box center [129, 177] width 192 height 22
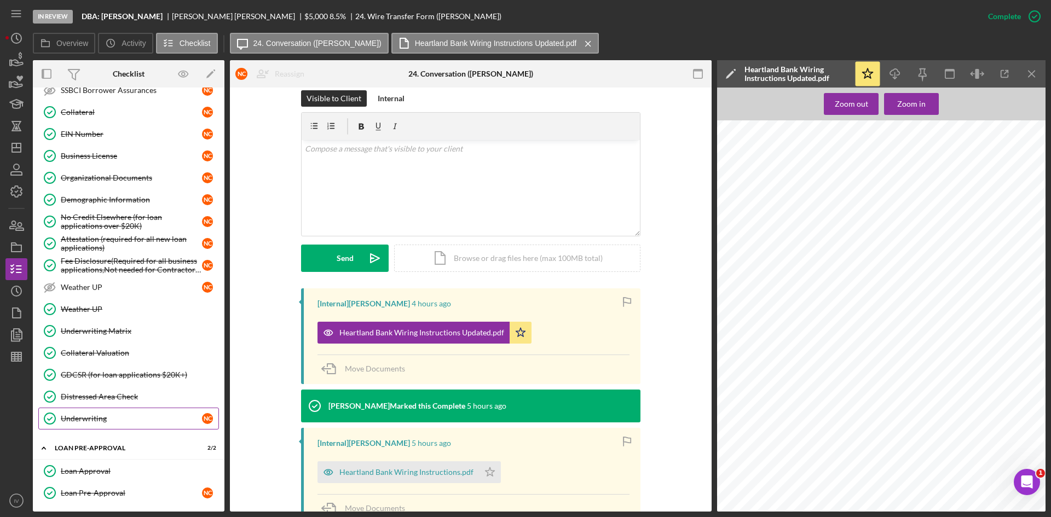
scroll to position [711, 0]
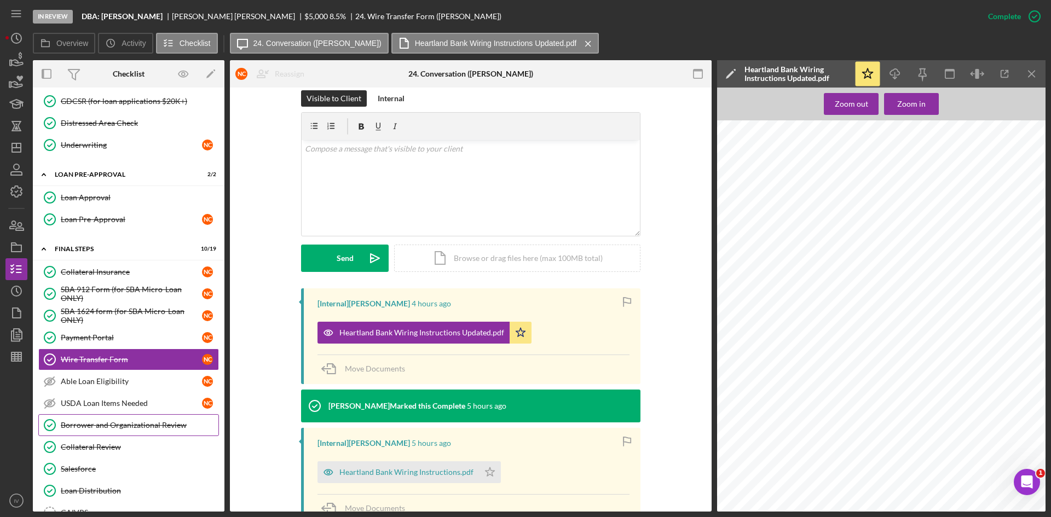
click at [148, 425] on div "Borrower and Organizational Review" at bounding box center [140, 425] width 158 height 9
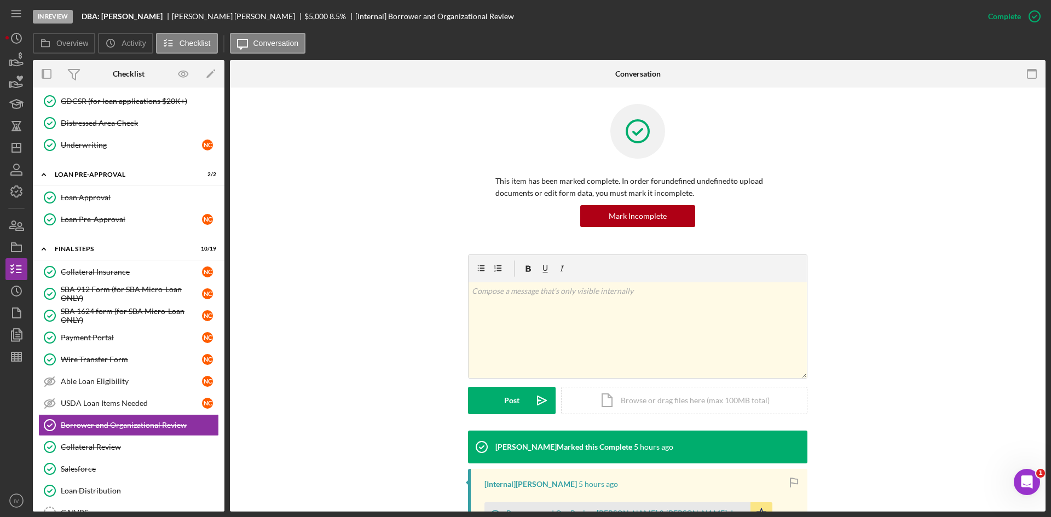
scroll to position [182, 0]
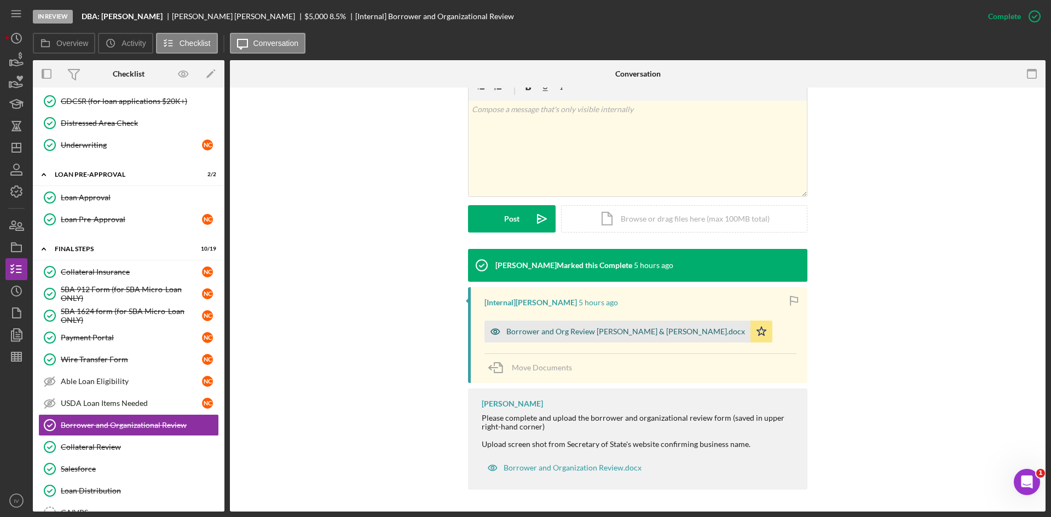
click at [550, 334] on div "Borrower and Org Review [PERSON_NAME] & [PERSON_NAME].docx" at bounding box center [625, 331] width 239 height 9
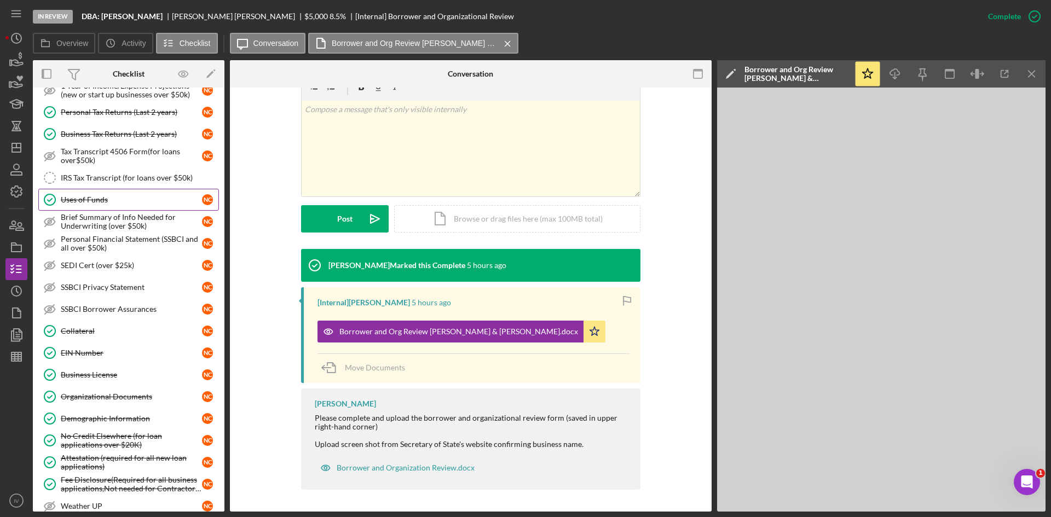
scroll to position [0, 0]
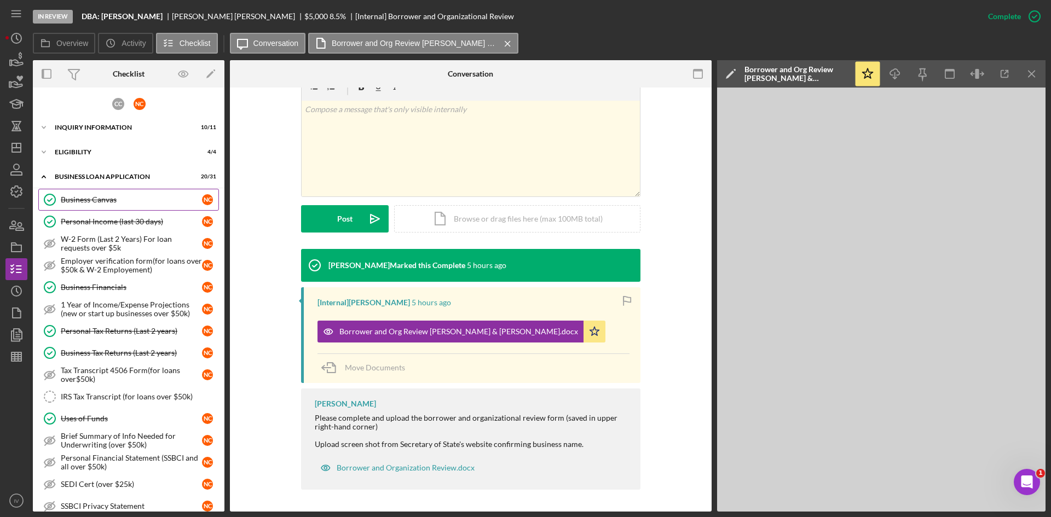
click at [108, 196] on div "Business Canvas" at bounding box center [131, 199] width 141 height 9
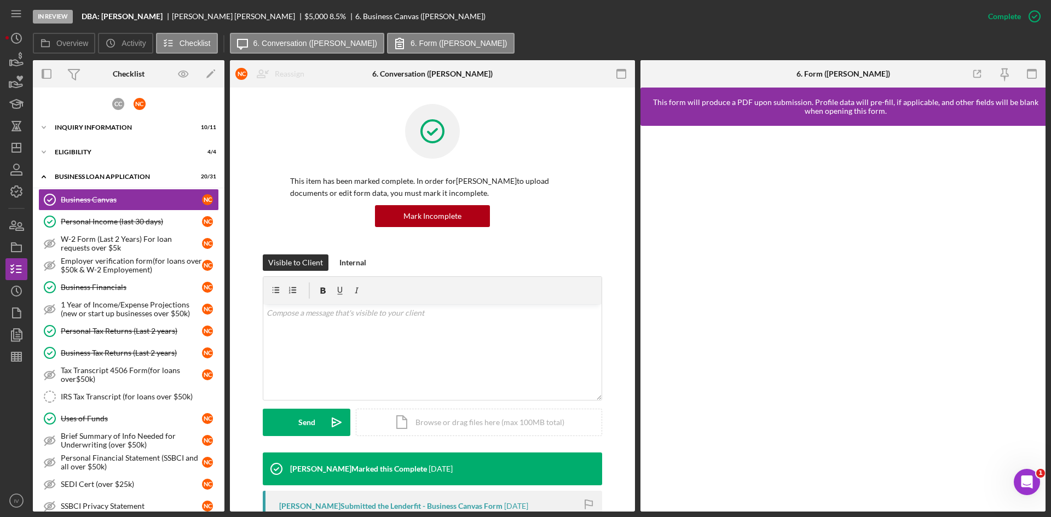
scroll to position [164, 0]
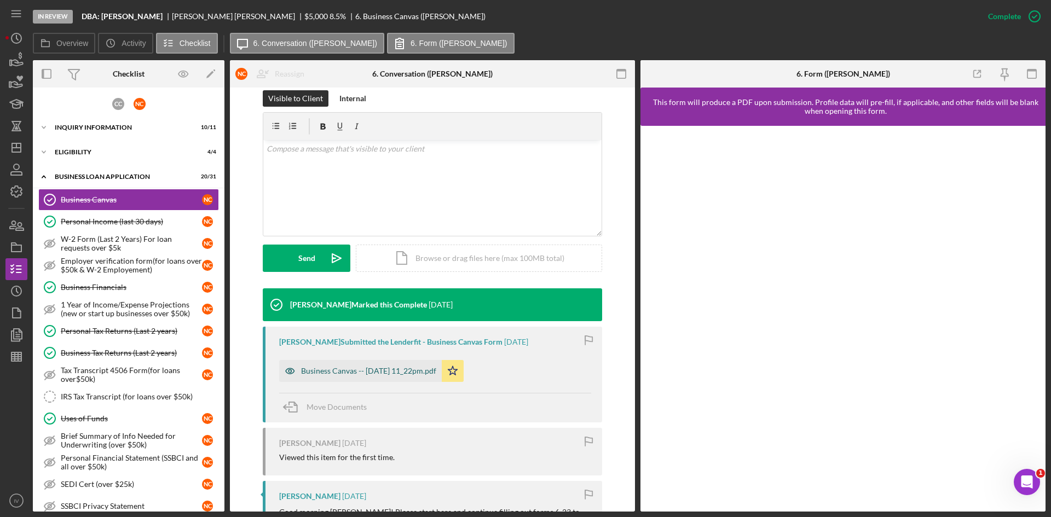
click at [397, 369] on div "Business Canvas -- [DATE] 11_22pm.pdf" at bounding box center [368, 371] width 135 height 9
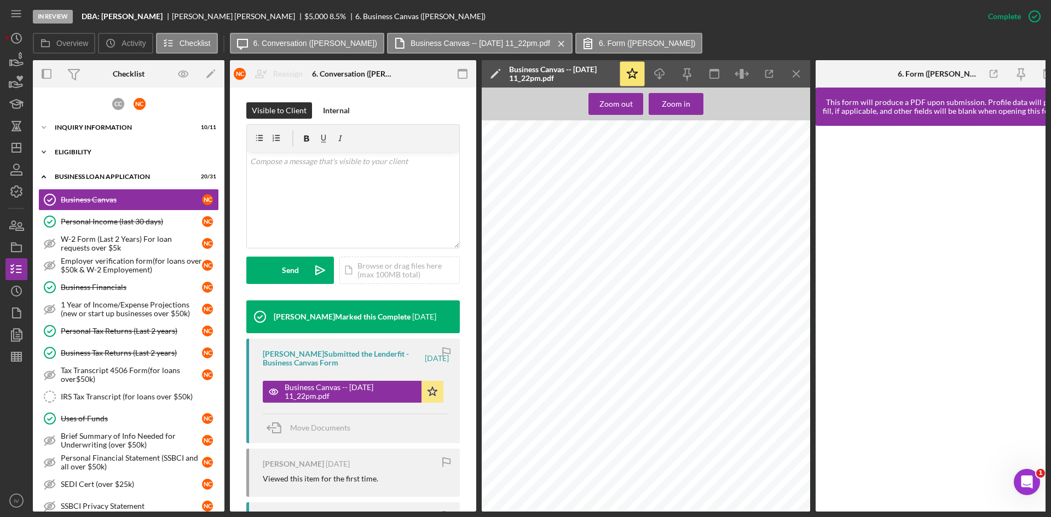
click at [99, 153] on div "ELIGIBILITY" at bounding box center [133, 152] width 156 height 7
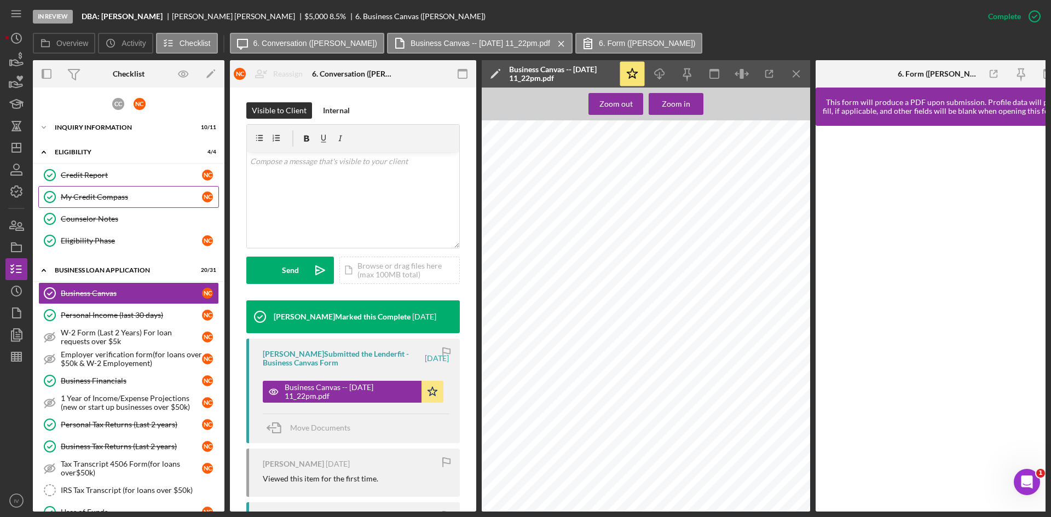
click at [97, 186] on link "My Credit Compass My Credit Compass N C" at bounding box center [128, 197] width 181 height 22
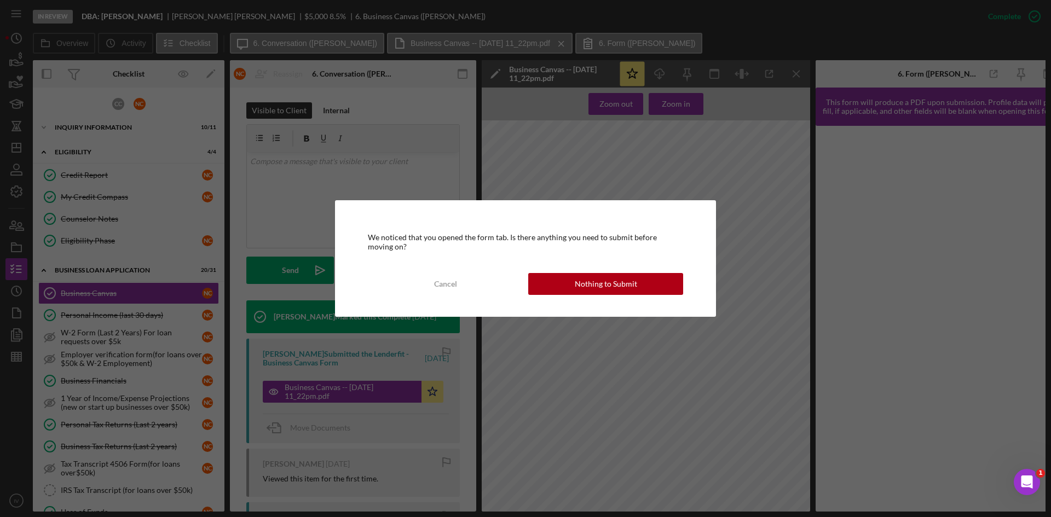
click at [570, 269] on div "We noticed that you opened the form tab. Is there anything you need to submit b…" at bounding box center [525, 258] width 381 height 116
click at [558, 286] on button "Nothing to Submit" at bounding box center [605, 284] width 155 height 22
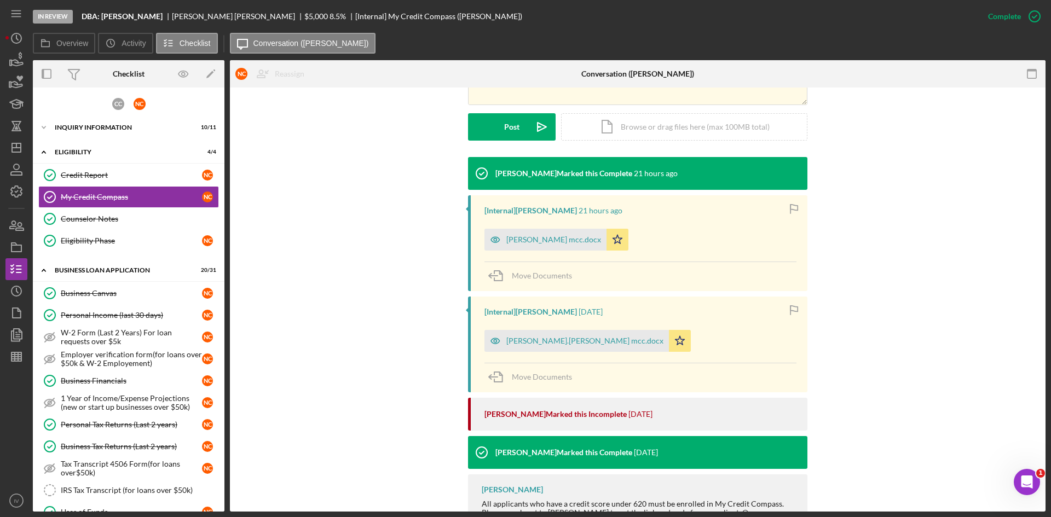
scroll to position [328, 0]
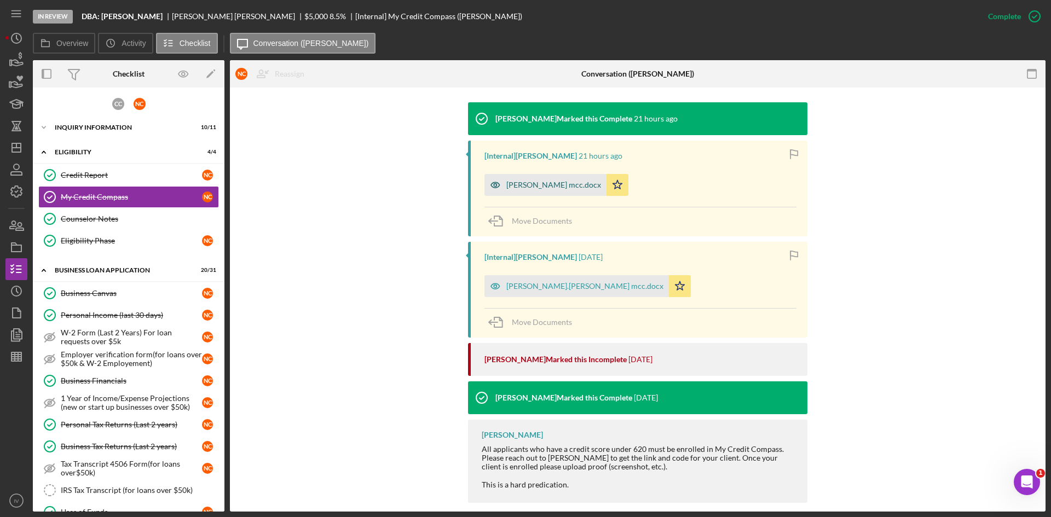
click at [528, 192] on div "[PERSON_NAME] mcc.docx" at bounding box center [545, 185] width 122 height 22
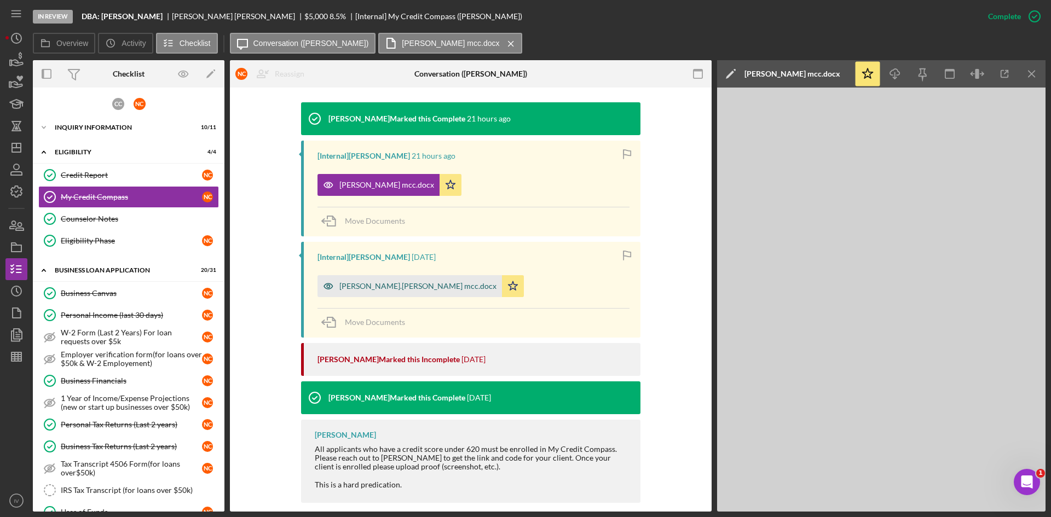
click at [377, 280] on div "[PERSON_NAME].[PERSON_NAME] mcc.docx" at bounding box center [409, 286] width 184 height 22
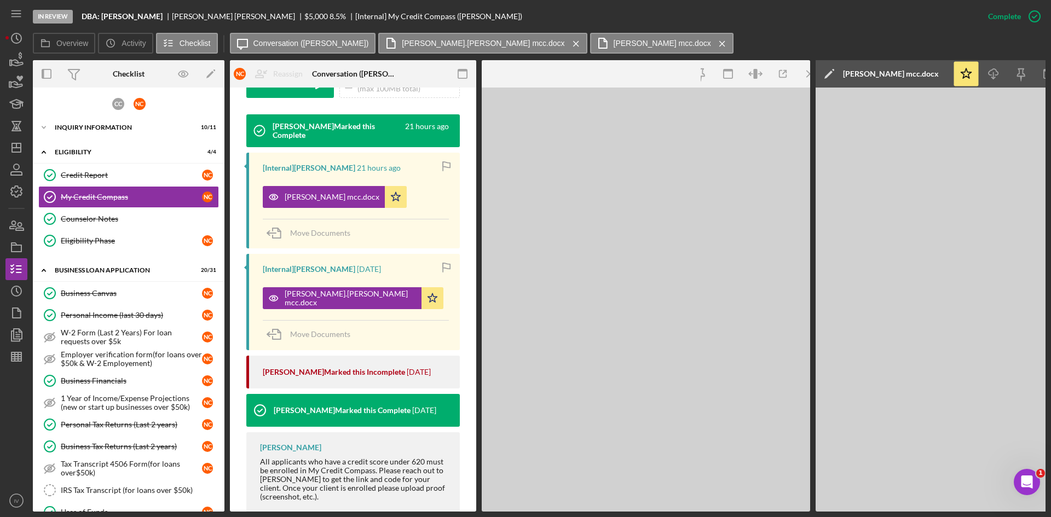
scroll to position [340, 0]
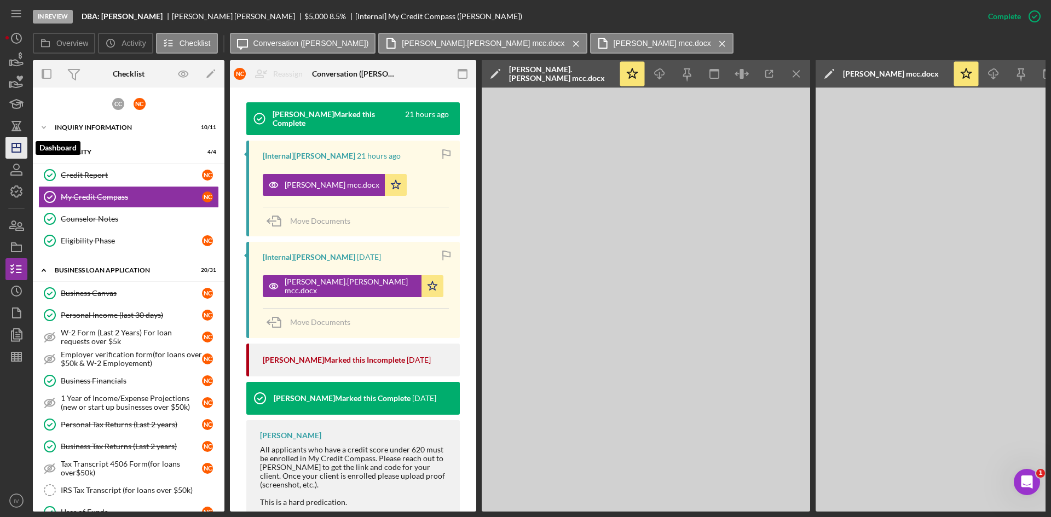
click at [15, 143] on polygon "button" at bounding box center [16, 147] width 9 height 9
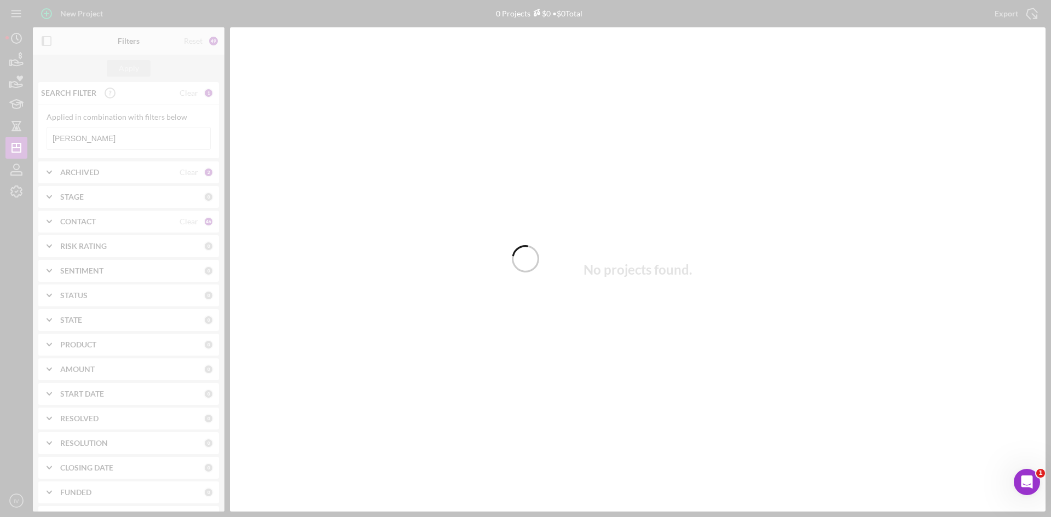
click at [131, 139] on div at bounding box center [525, 258] width 1051 height 517
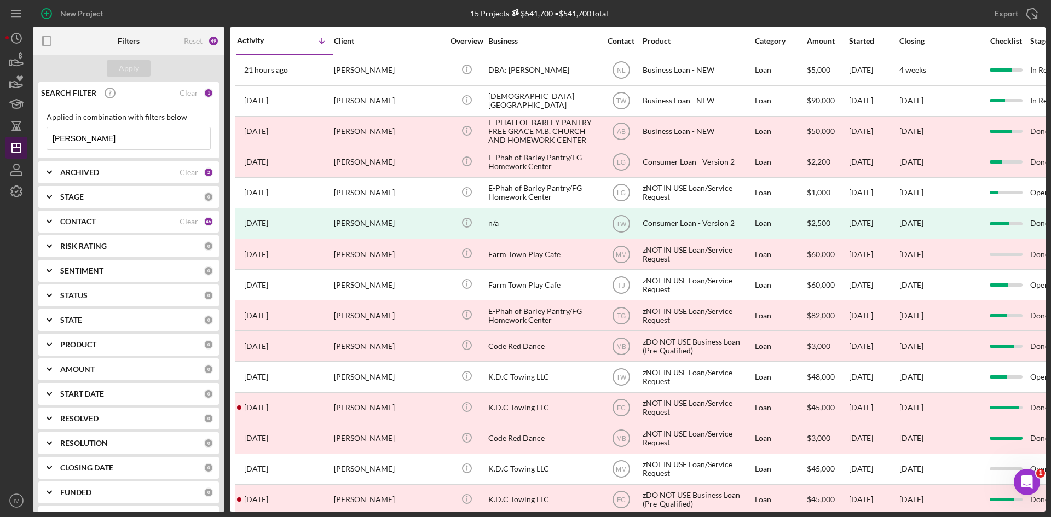
drag, startPoint x: 132, startPoint y: 139, endPoint x: 24, endPoint y: 139, distance: 108.3
click at [24, 139] on div "New Project 15 Projects $541,700 • $541,700 Total [PERSON_NAME] Export Icon/Exp…" at bounding box center [525, 256] width 1040 height 512
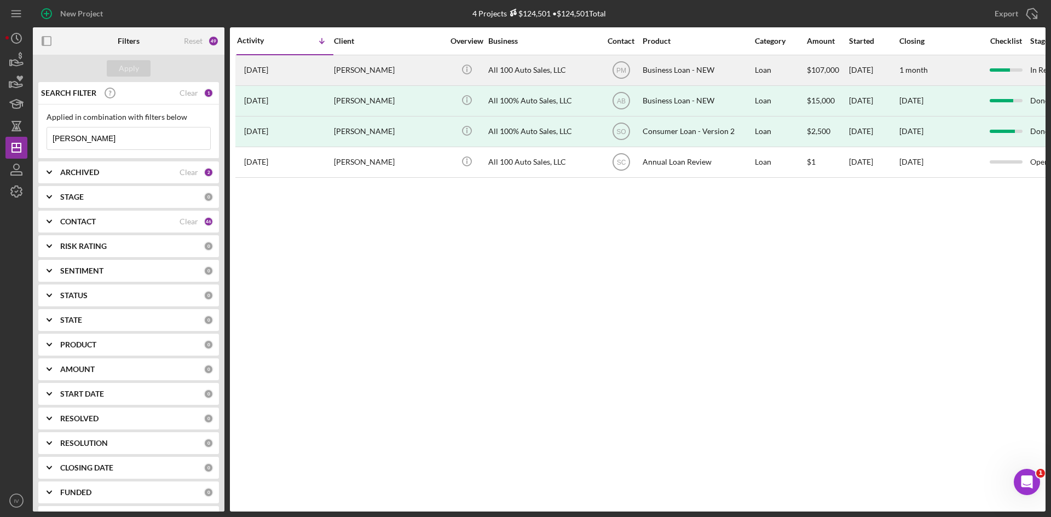
type input "[PERSON_NAME]"
click at [360, 69] on div "[PERSON_NAME]" at bounding box center [388, 70] width 109 height 29
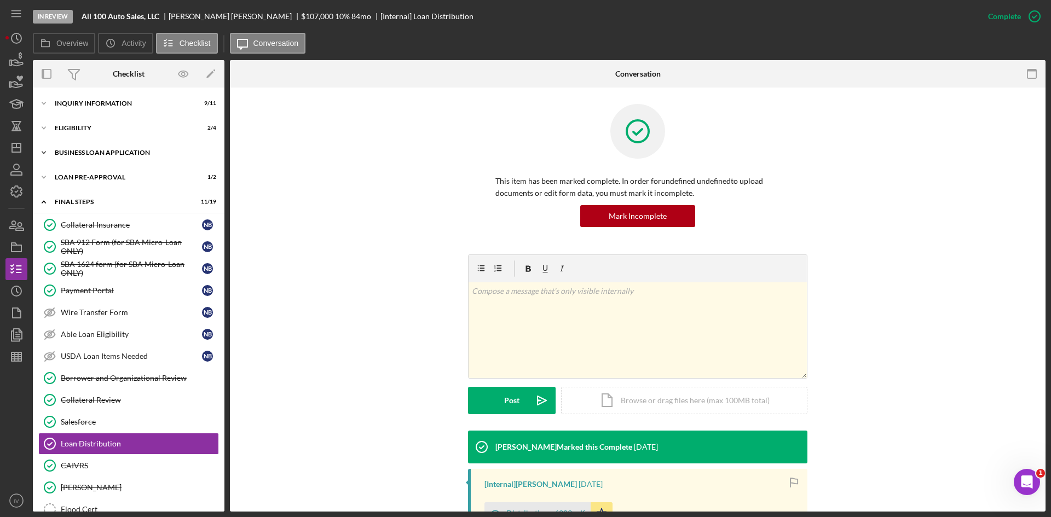
click at [61, 148] on div "Icon/Expander BUSINESS LOAN APPLICATION 20 / 31" at bounding box center [129, 153] width 192 height 22
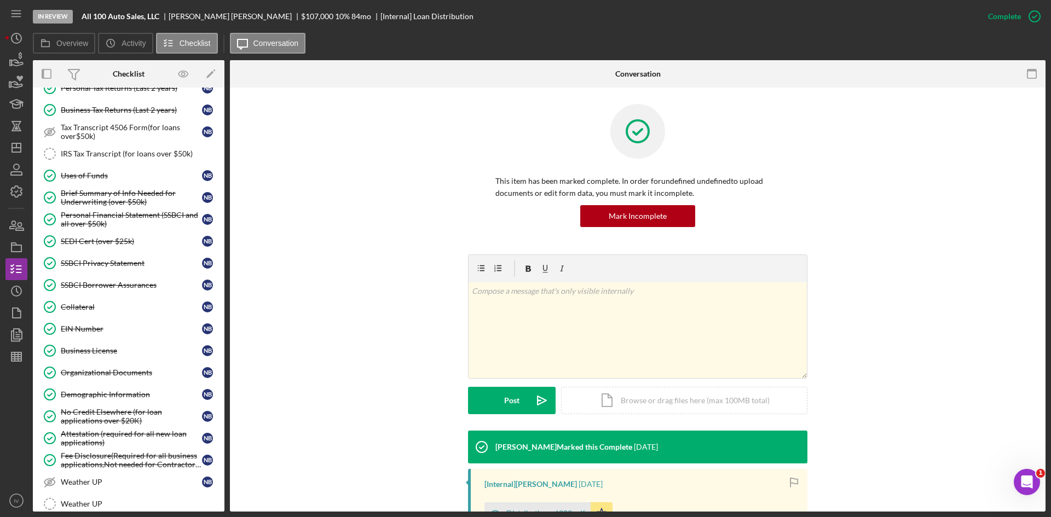
scroll to position [328, 0]
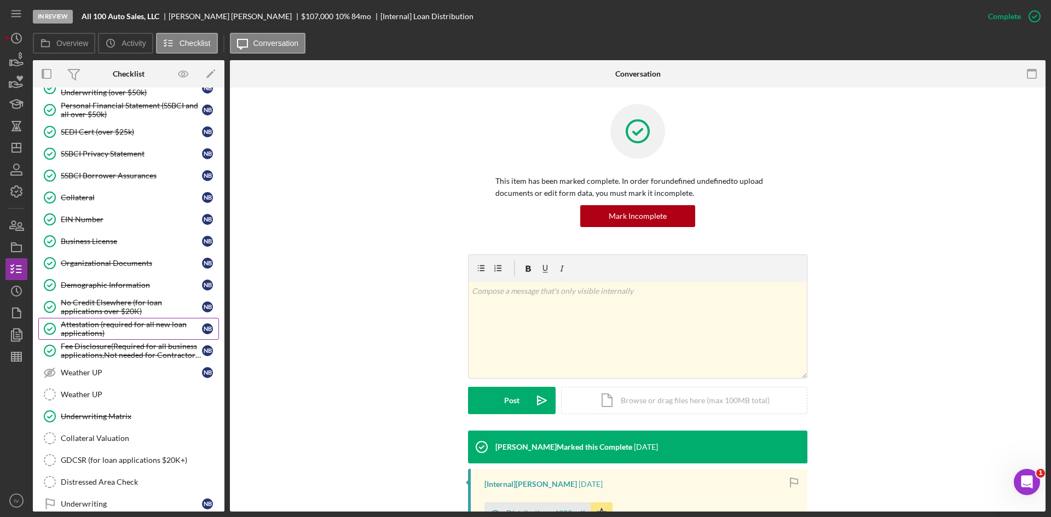
click at [119, 328] on div "Attestation (required for all new loan applications)" at bounding box center [131, 329] width 141 height 18
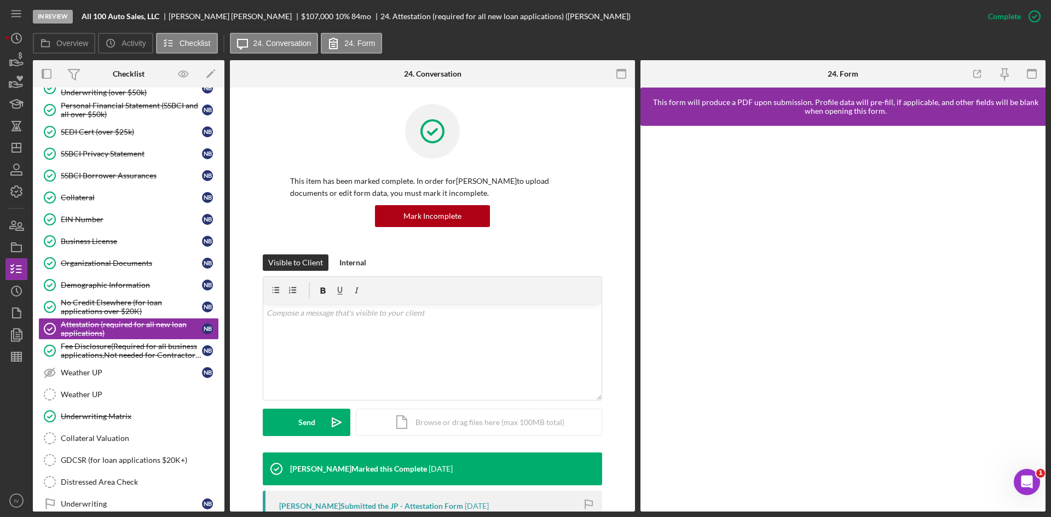
scroll to position [164, 0]
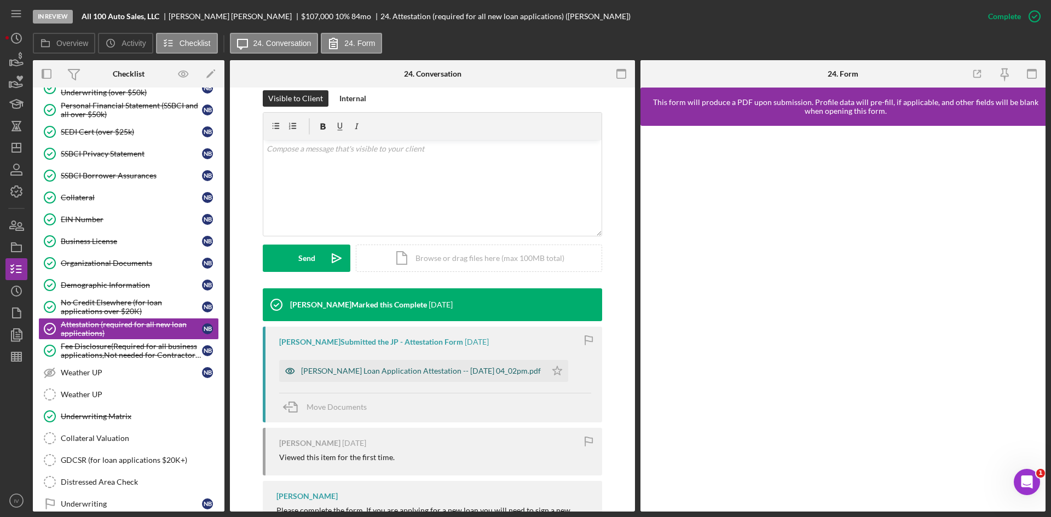
click at [466, 366] on div "[PERSON_NAME] Loan Application Attestation -- [DATE] 04_02pm.pdf" at bounding box center [412, 371] width 267 height 22
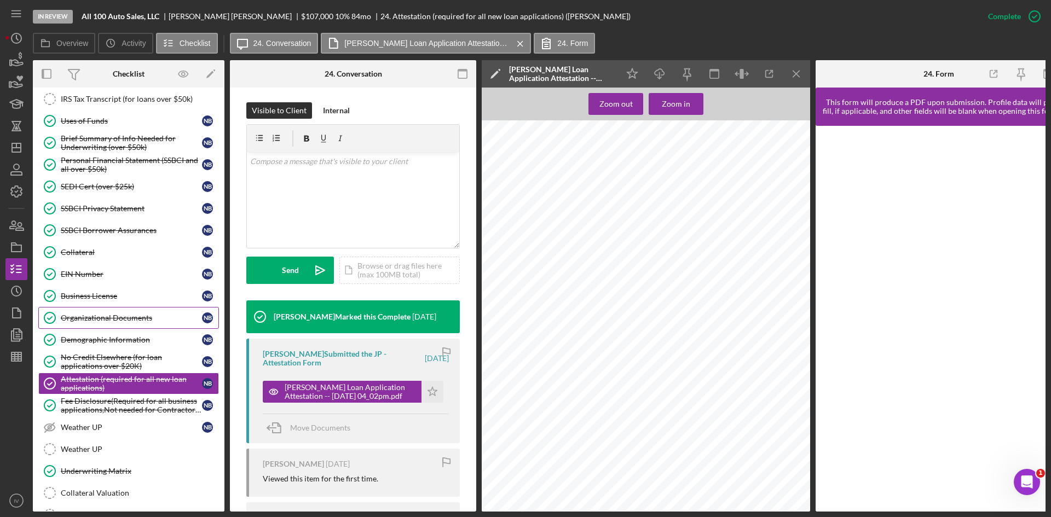
scroll to position [219, 0]
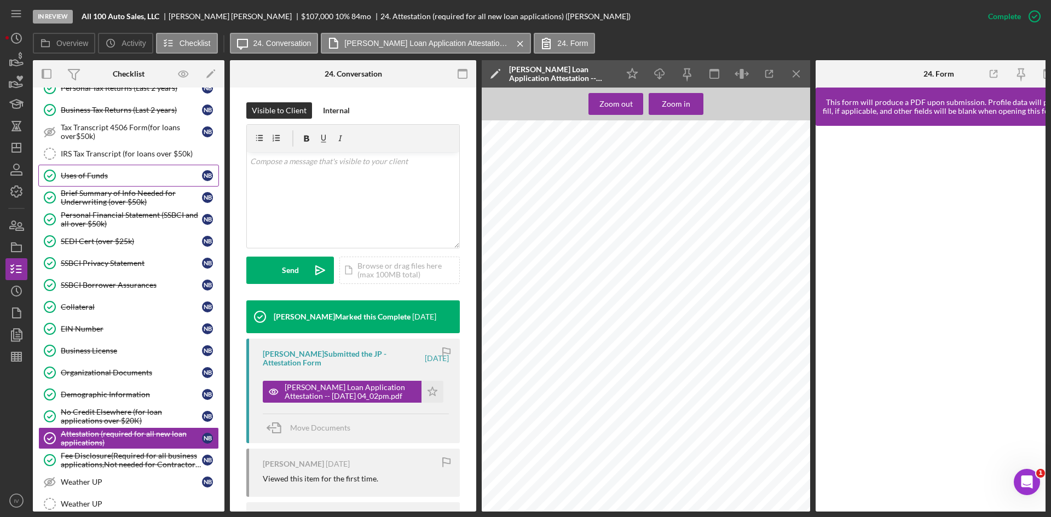
click at [104, 168] on link "Uses of Funds Uses of Funds N B" at bounding box center [128, 176] width 181 height 22
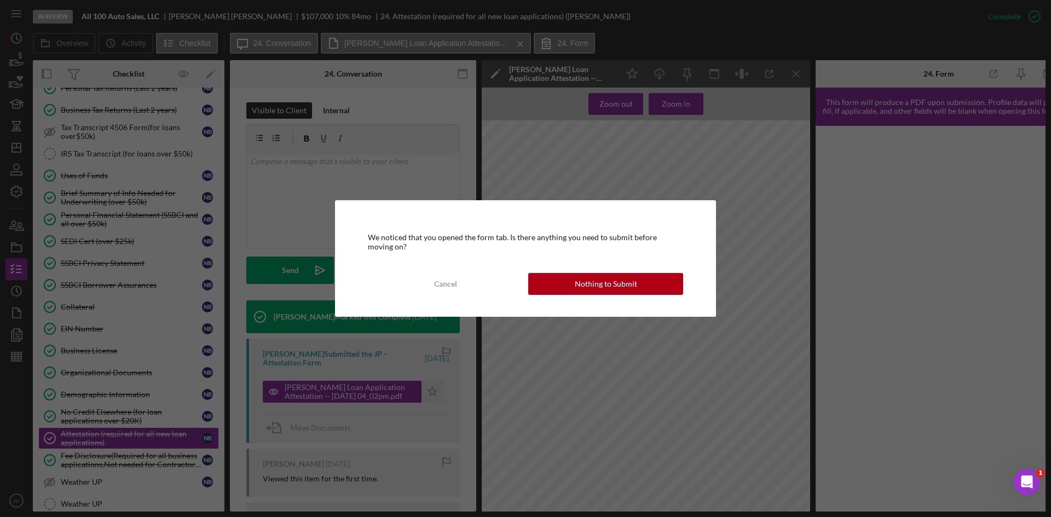
click at [541, 272] on div "We noticed that you opened the form tab. Is there anything you need to submit b…" at bounding box center [525, 258] width 381 height 116
click at [546, 279] on button "Nothing to Submit" at bounding box center [605, 284] width 155 height 22
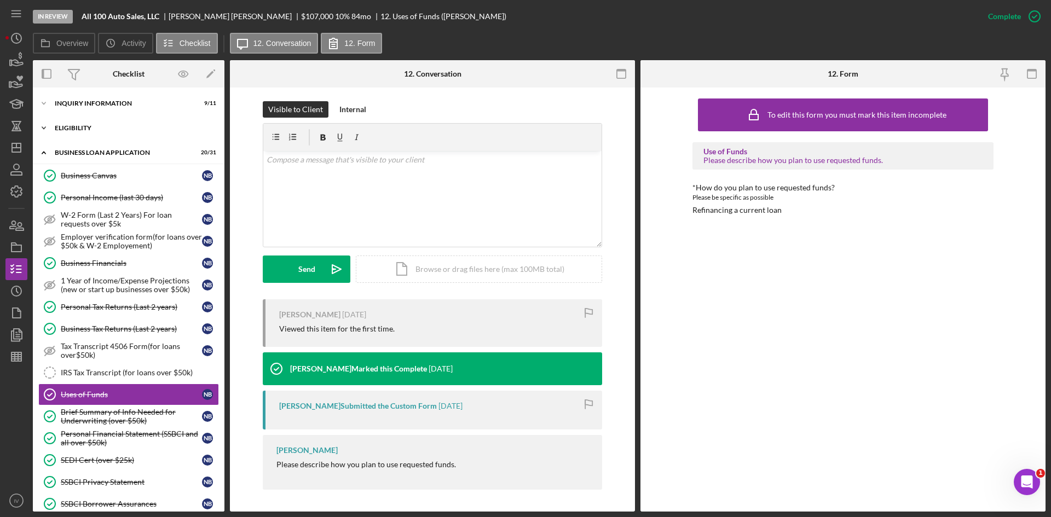
click at [83, 129] on div "ELIGIBILITY" at bounding box center [133, 128] width 156 height 7
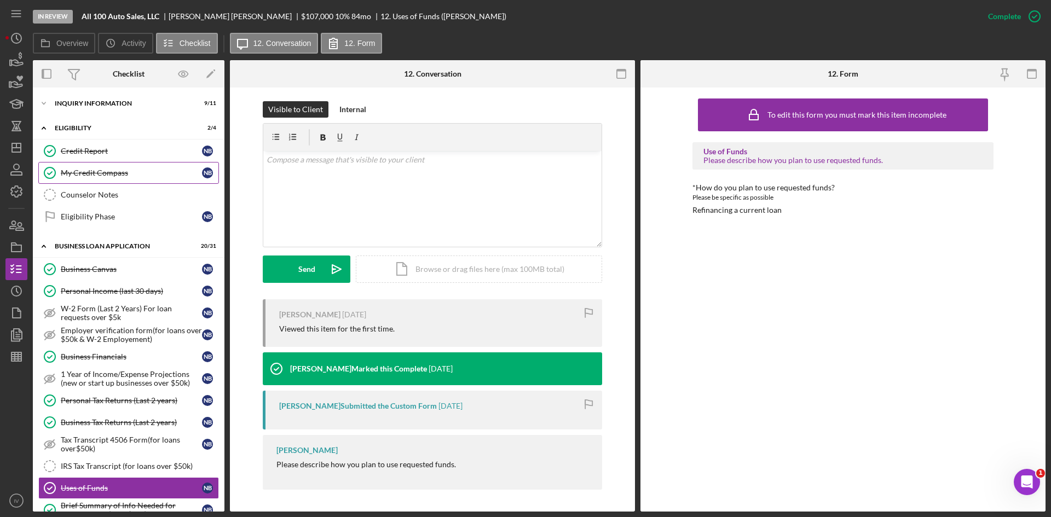
click at [84, 169] on div "My Credit Compass" at bounding box center [131, 173] width 141 height 9
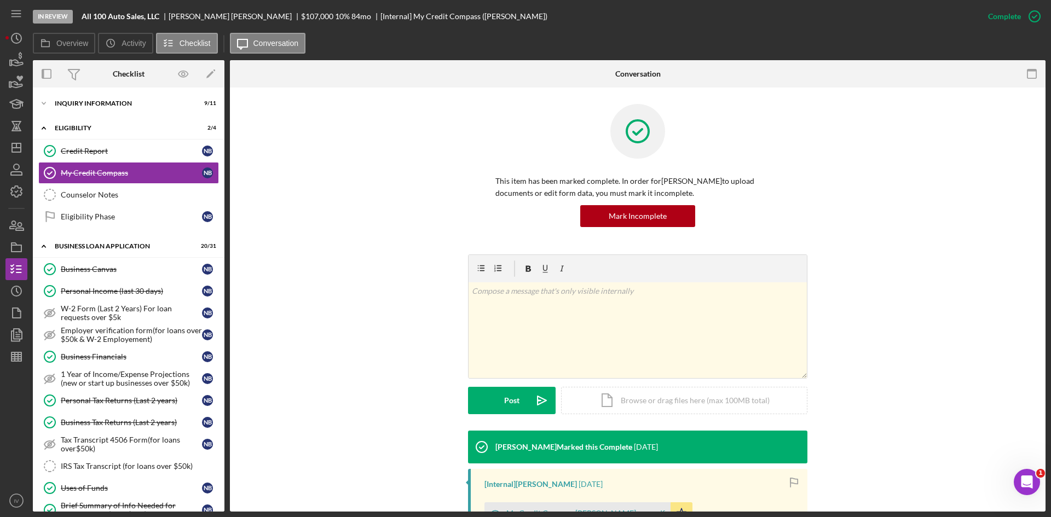
scroll to position [164, 0]
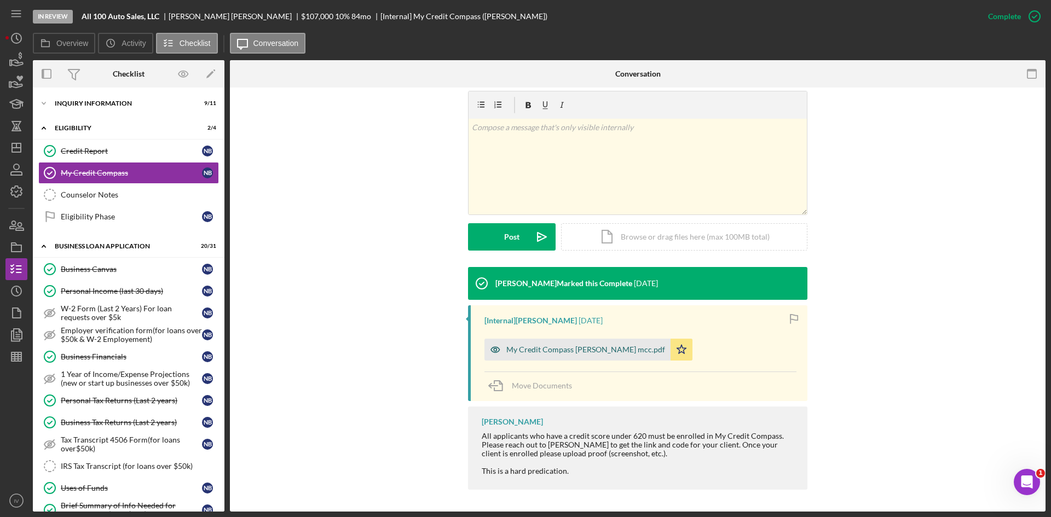
click at [548, 350] on div "My Credit Compass [PERSON_NAME] mcc.pdf" at bounding box center [585, 349] width 159 height 9
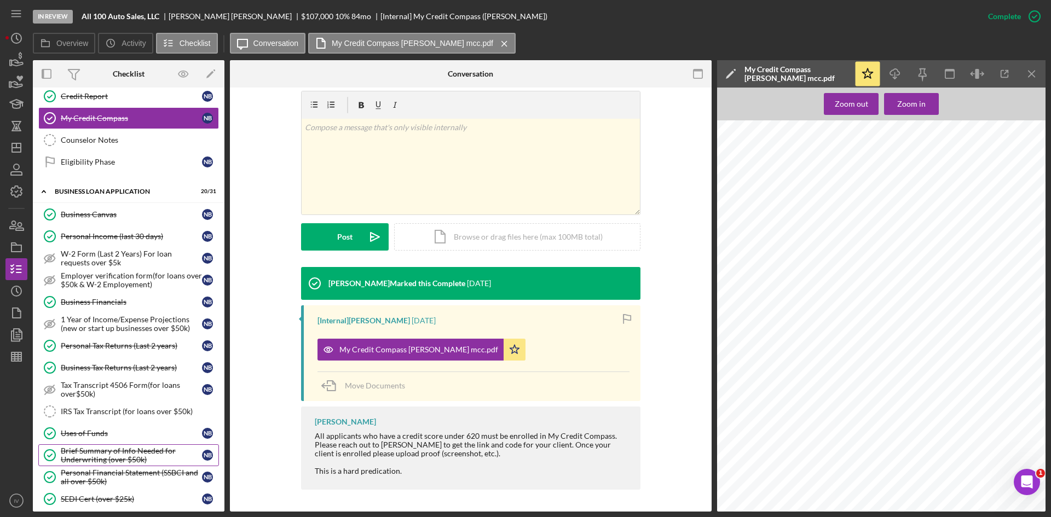
scroll to position [164, 0]
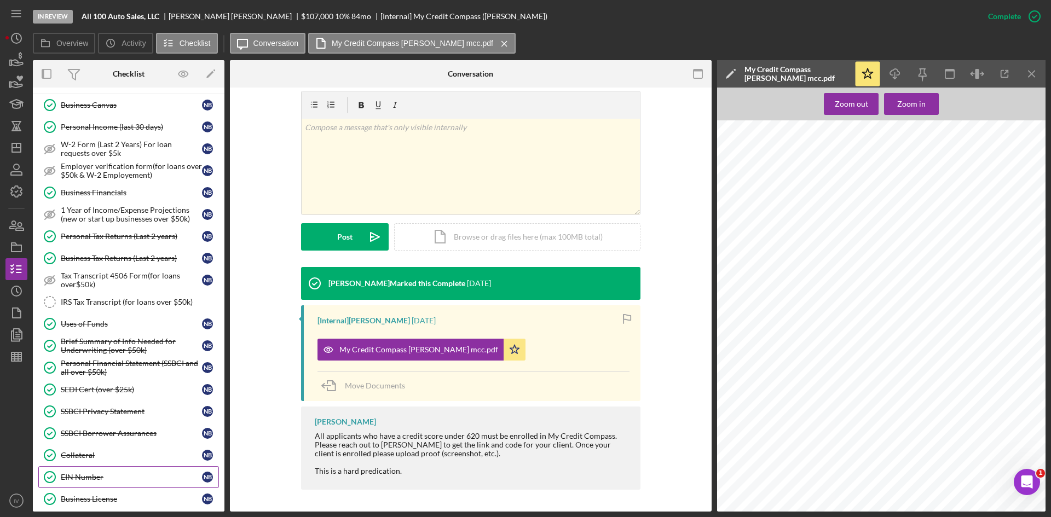
click at [96, 482] on link "EIN Number EIN Number N B" at bounding box center [128, 477] width 181 height 22
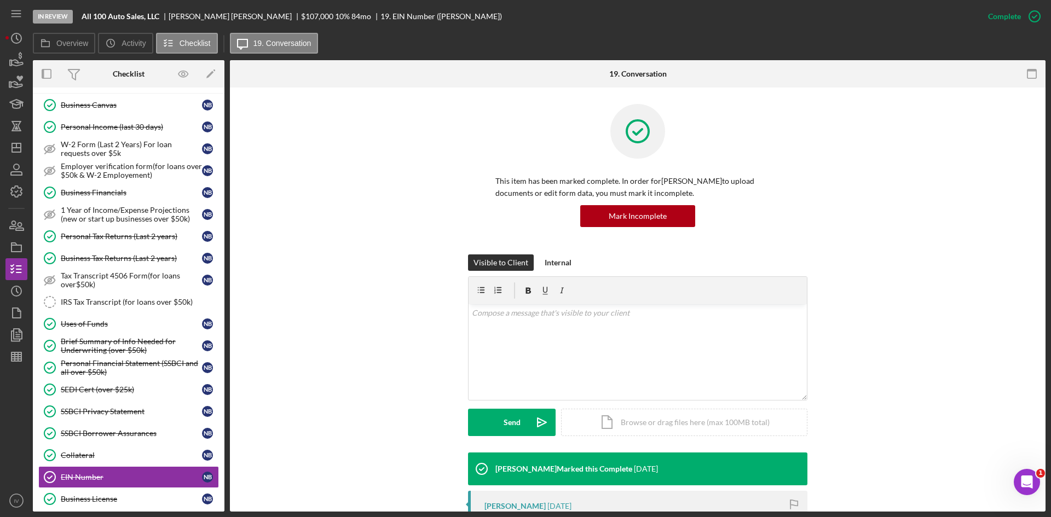
scroll to position [159, 0]
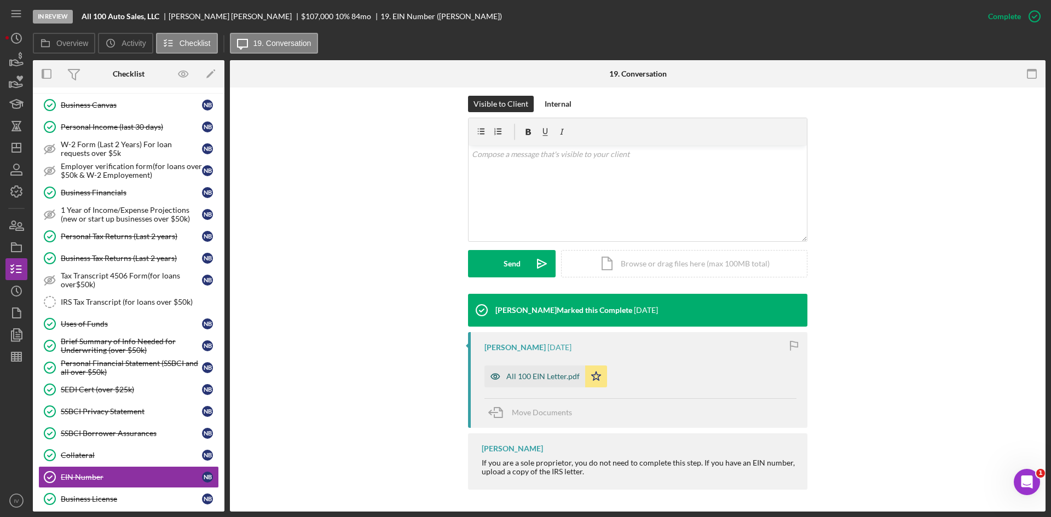
click at [524, 372] on div "All 100 EIN Letter.pdf" at bounding box center [542, 376] width 73 height 9
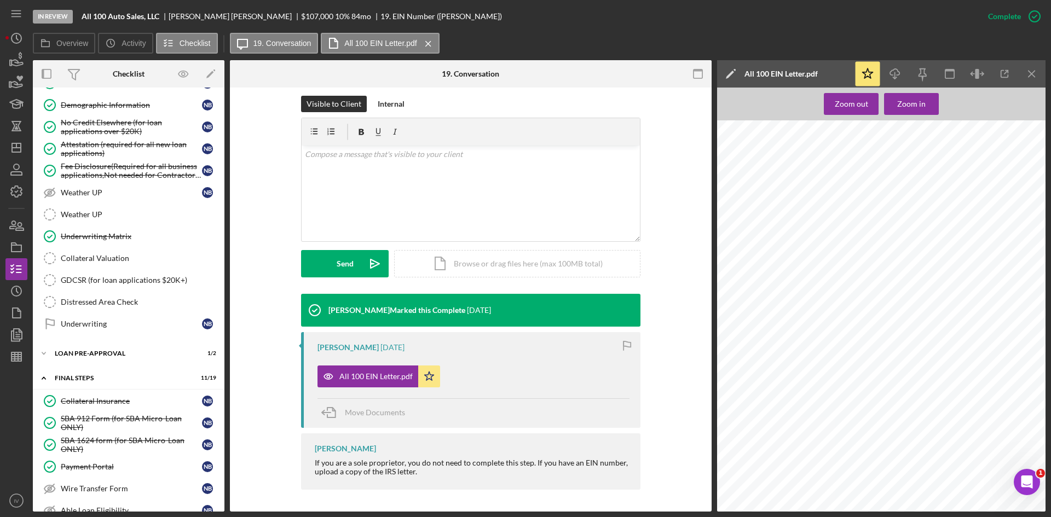
scroll to position [547, 0]
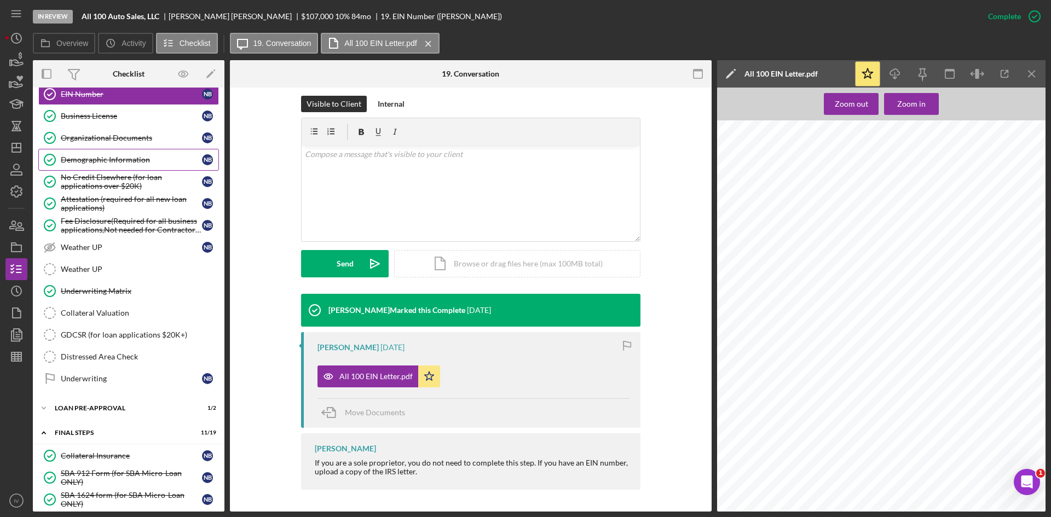
drag, startPoint x: 111, startPoint y: 161, endPoint x: 135, endPoint y: 166, distance: 24.2
click at [111, 161] on div "Demographic Information" at bounding box center [131, 159] width 141 height 9
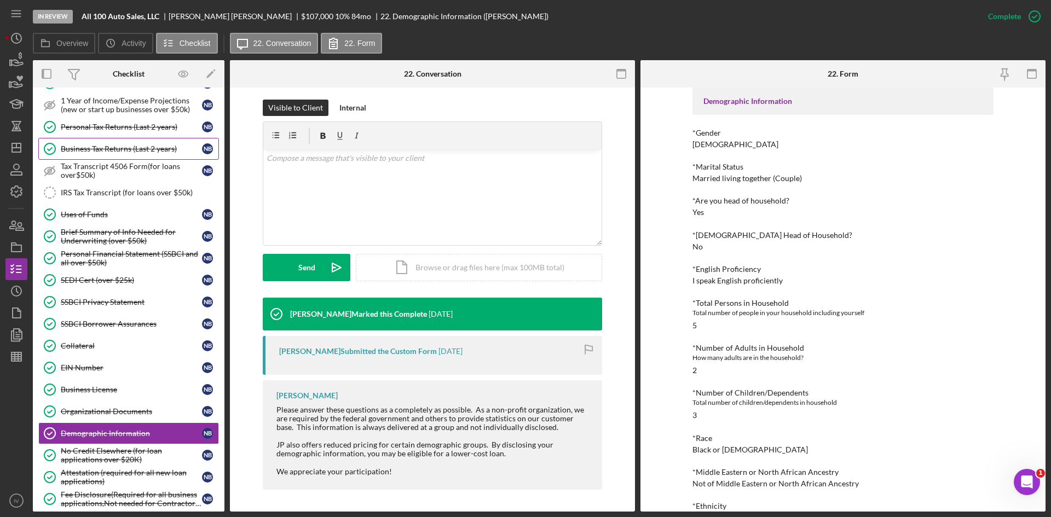
scroll to position [219, 0]
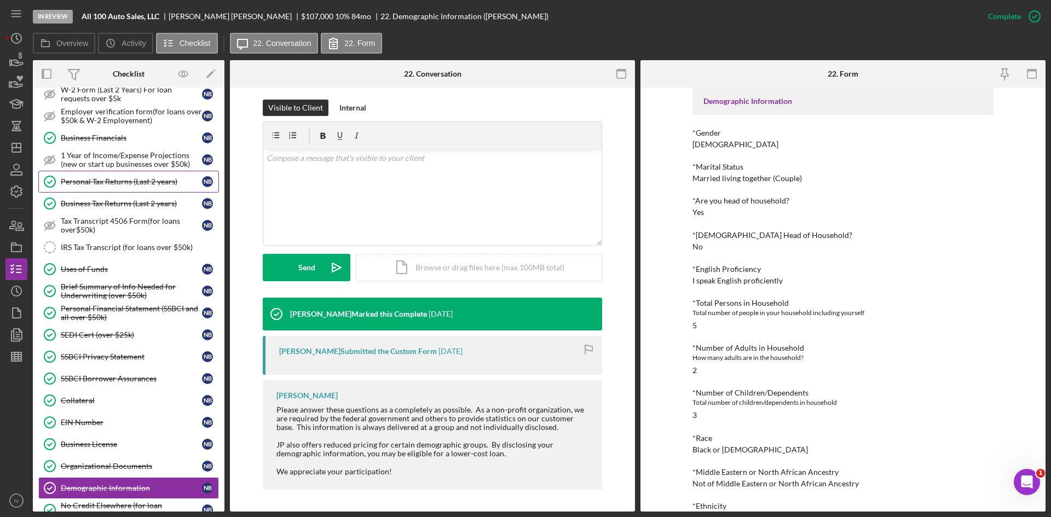
click at [106, 183] on div "Personal Tax Returns (Last 2 years)" at bounding box center [131, 181] width 141 height 9
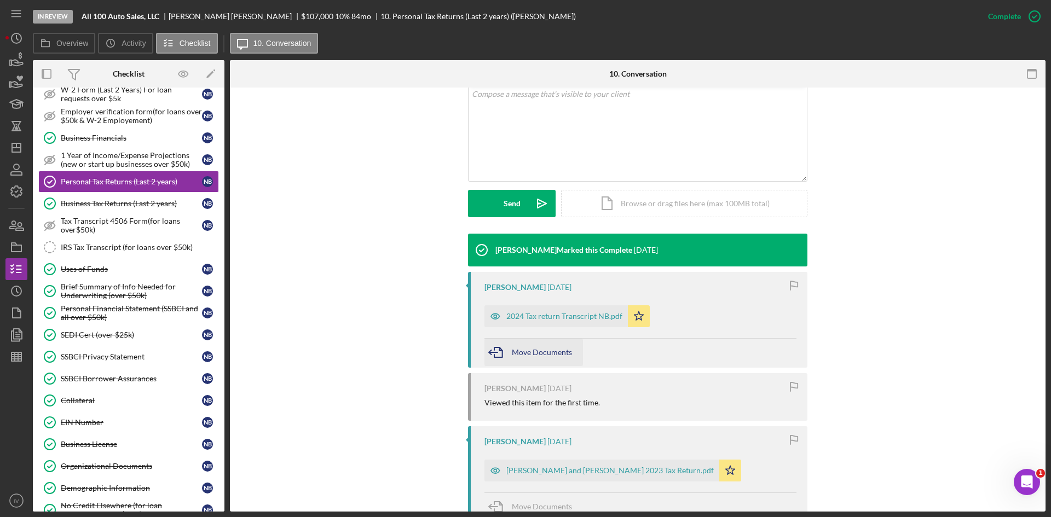
scroll to position [274, 0]
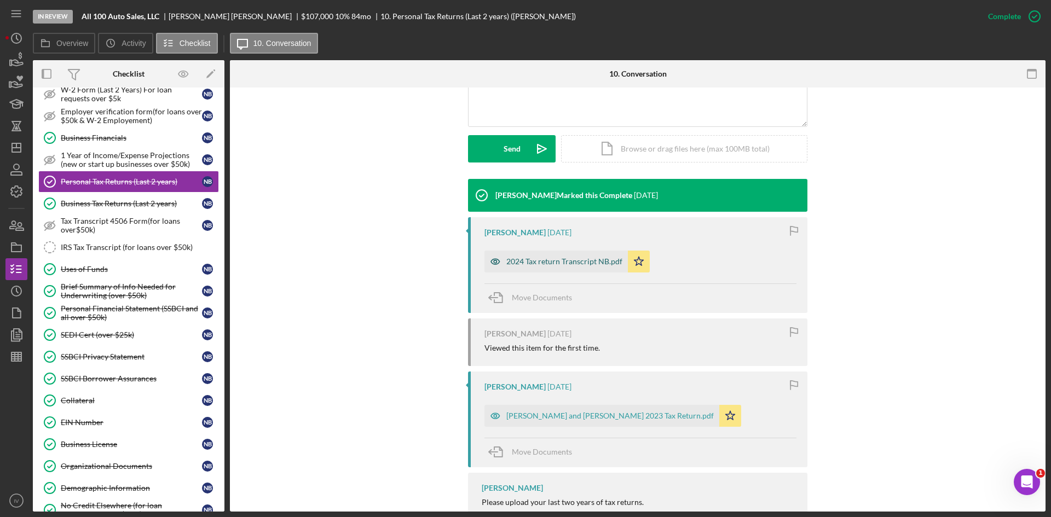
click at [561, 258] on div "2024 Tax return Transcript NB.pdf" at bounding box center [564, 261] width 116 height 9
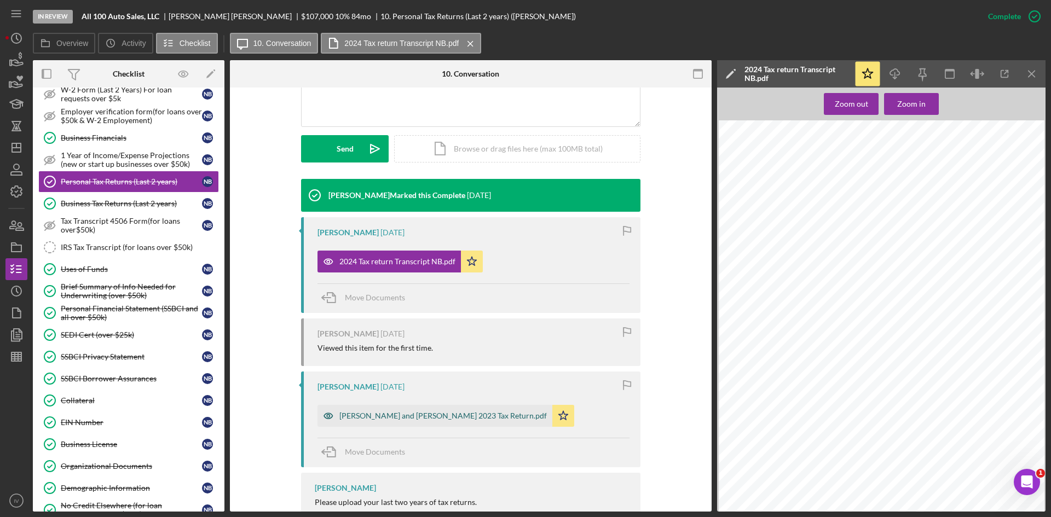
click at [407, 414] on div "[PERSON_NAME] and [PERSON_NAME] 2023 Tax Return.pdf" at bounding box center [442, 416] width 207 height 9
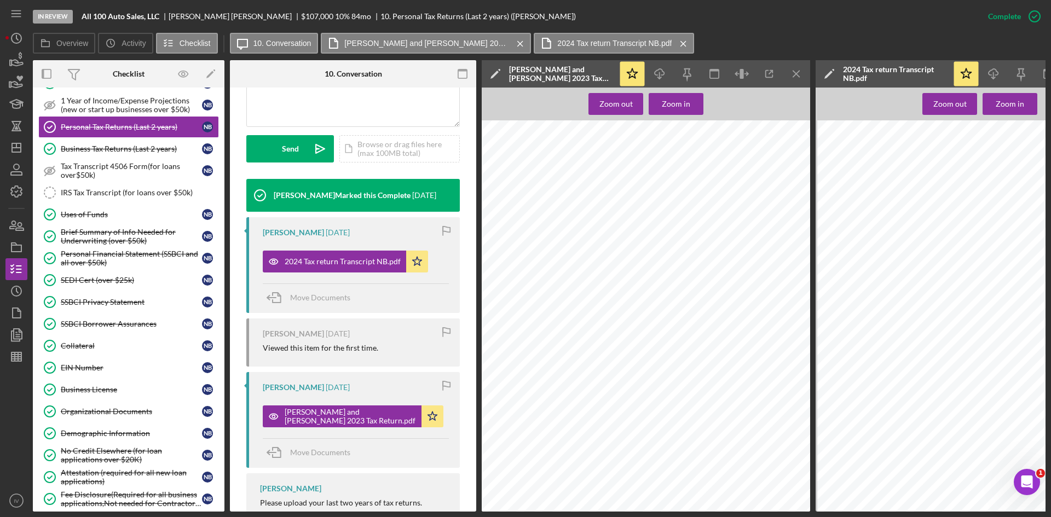
click at [113, 350] on div "Collateral" at bounding box center [131, 345] width 141 height 9
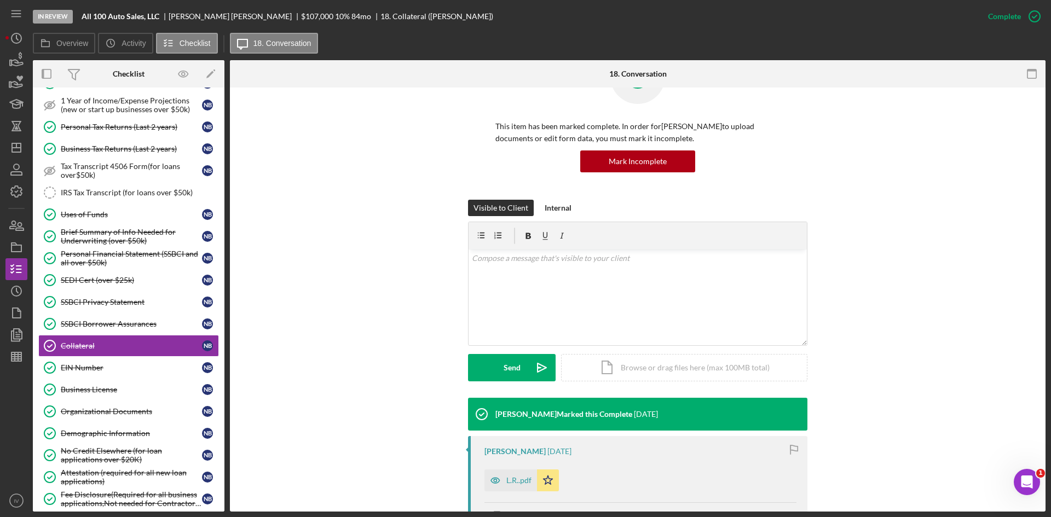
scroll to position [194, 0]
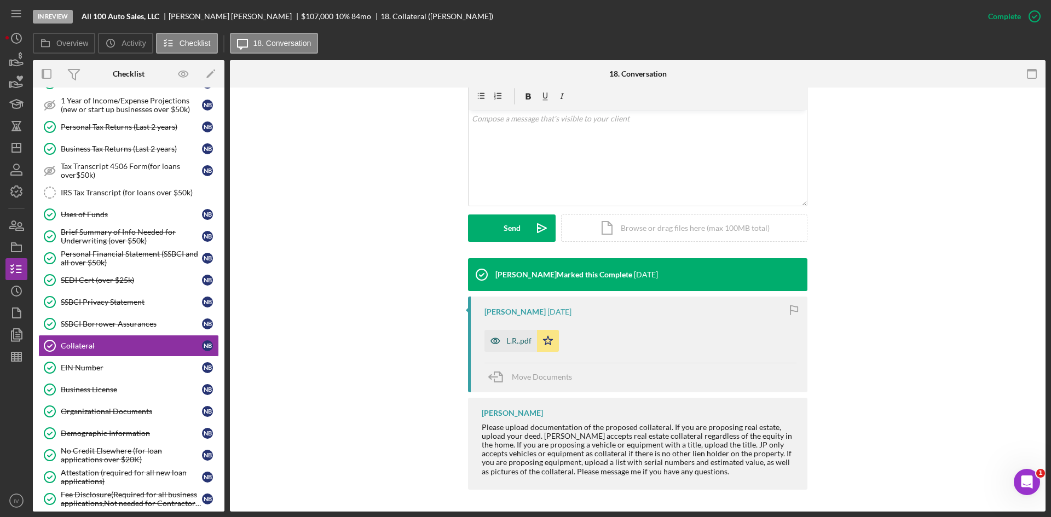
click at [513, 347] on div "L.R..pdf" at bounding box center [510, 341] width 53 height 22
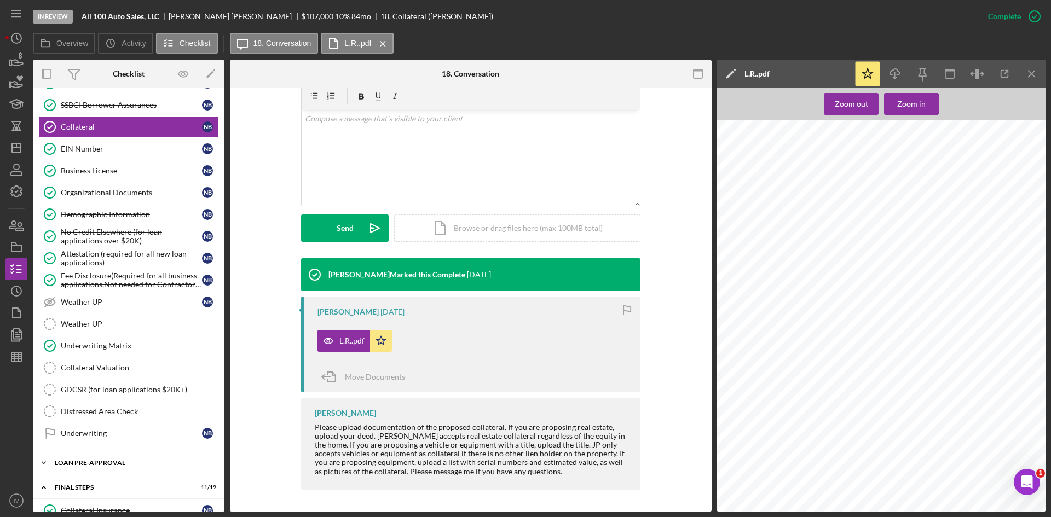
scroll to position [602, 0]
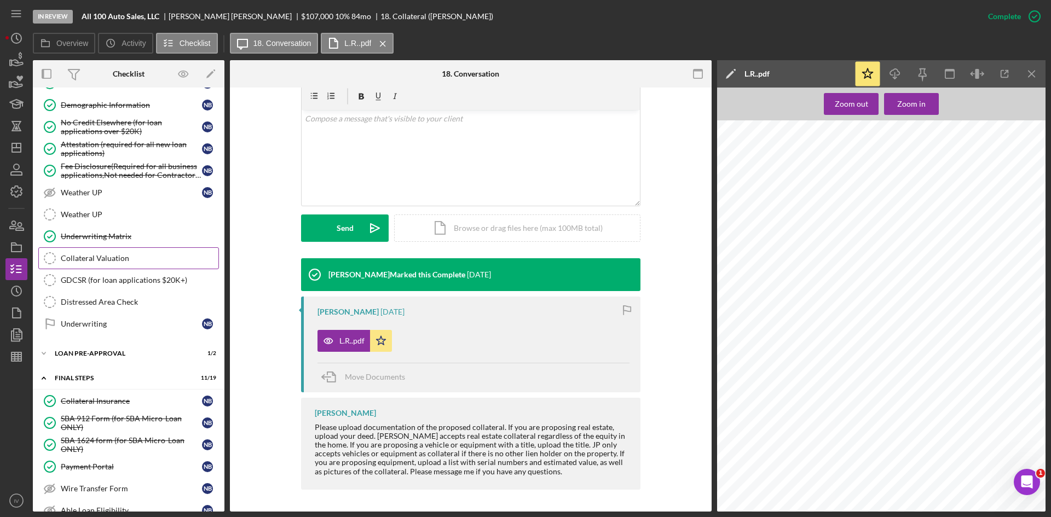
click at [109, 260] on div "Collateral Valuation" at bounding box center [140, 258] width 158 height 9
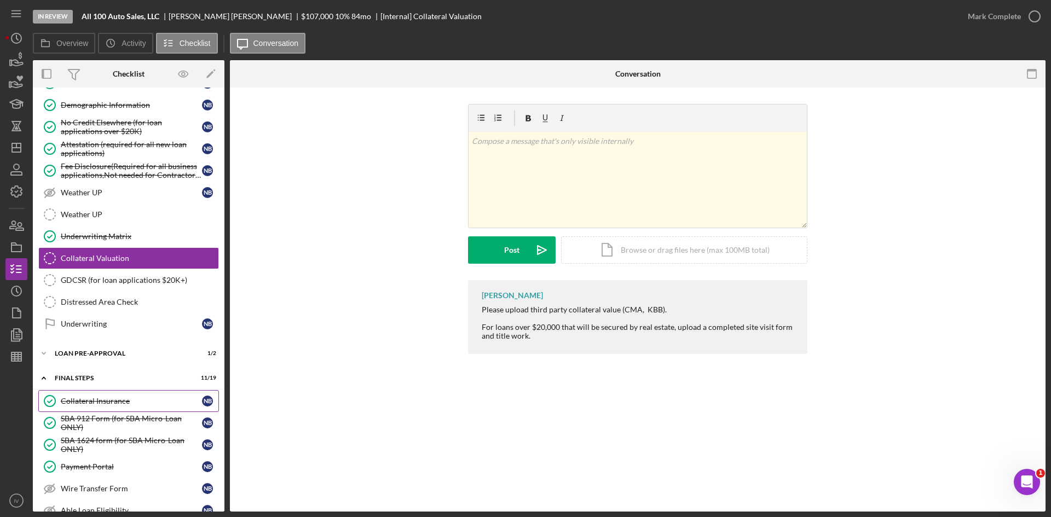
click at [102, 404] on div "Collateral Insurance" at bounding box center [131, 401] width 141 height 9
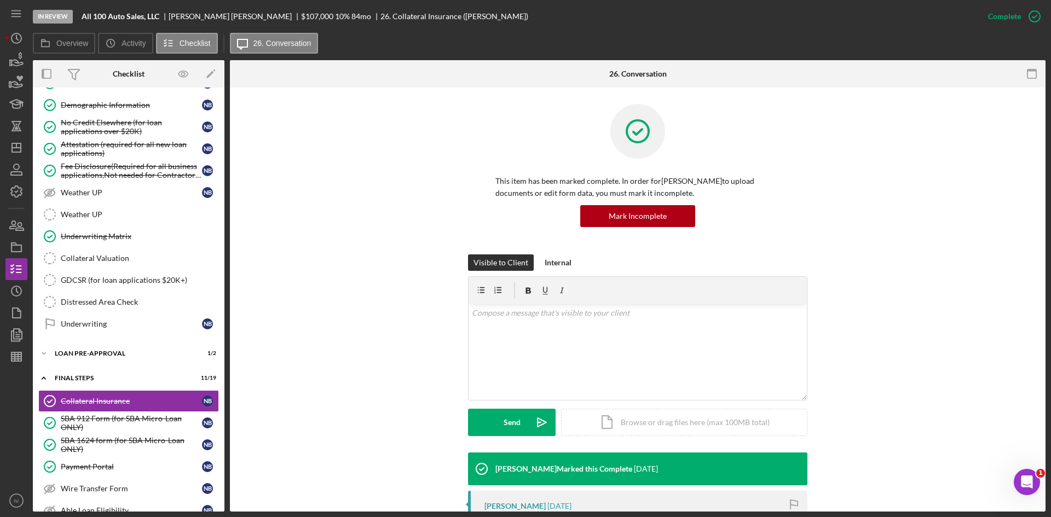
scroll to position [219, 0]
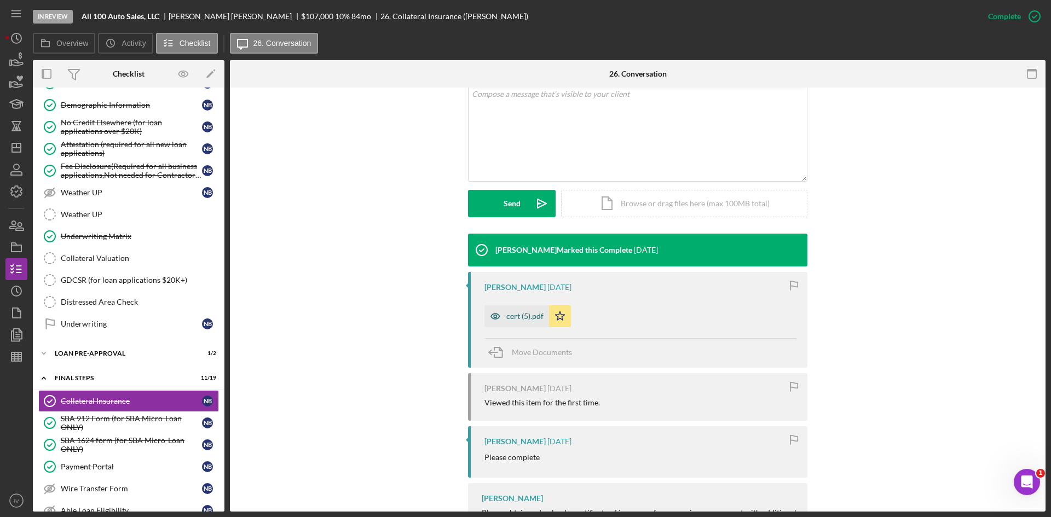
click at [529, 323] on div "cert (5).pdf" at bounding box center [516, 316] width 65 height 22
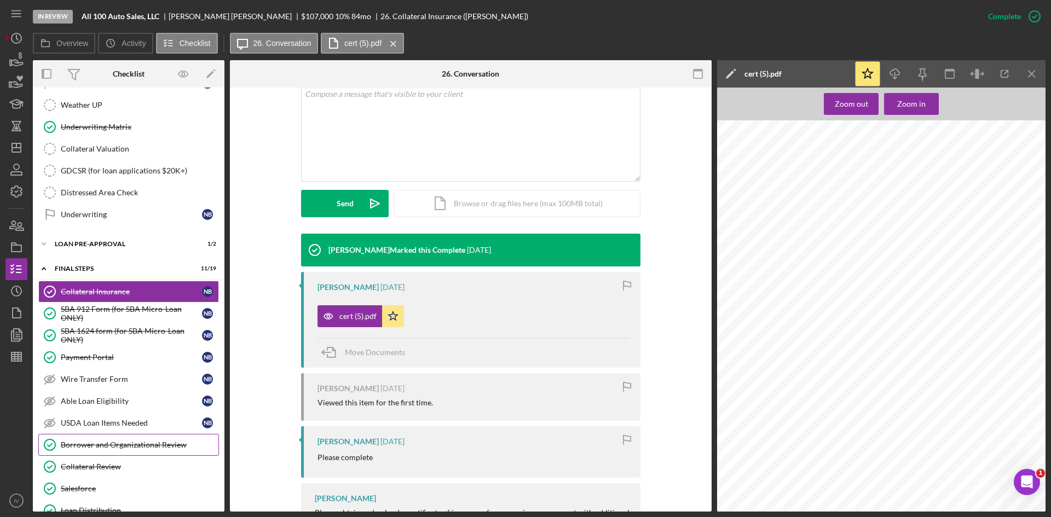
scroll to position [766, 0]
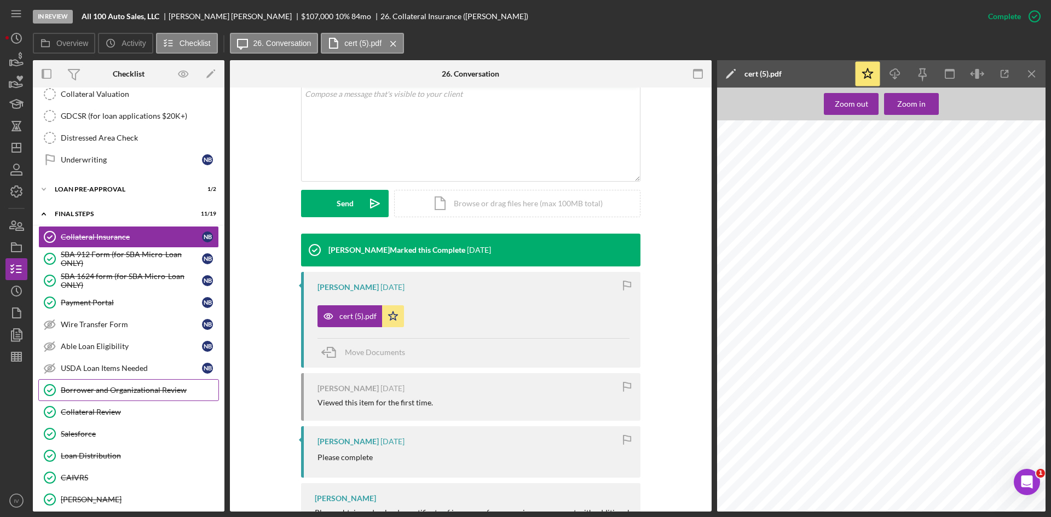
click at [113, 408] on div "Collateral Review" at bounding box center [140, 412] width 158 height 9
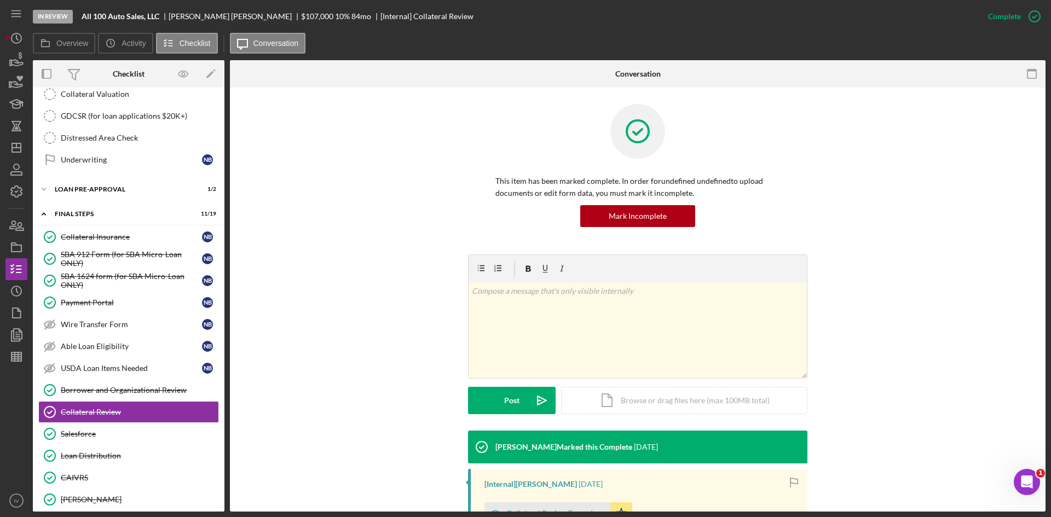
scroll to position [155, 0]
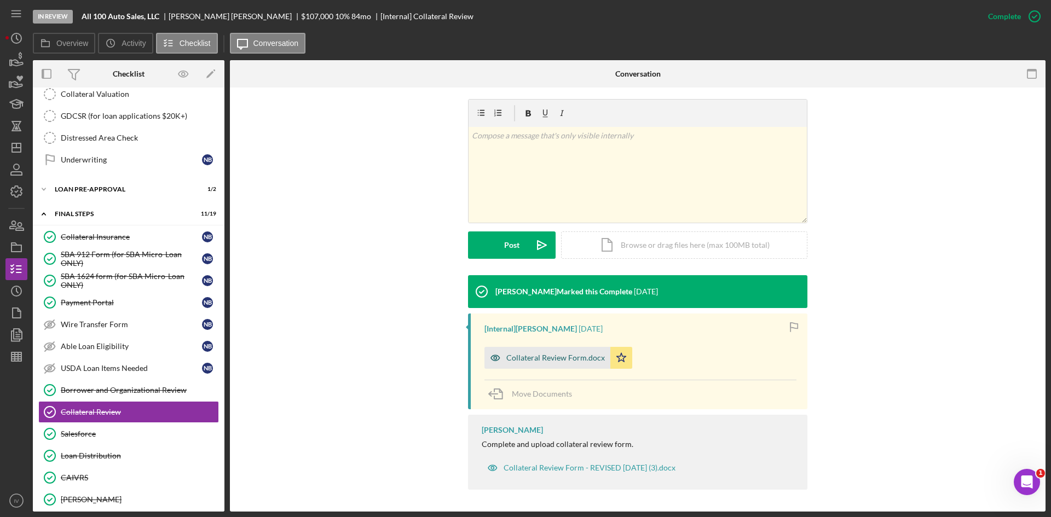
click at [550, 360] on div "Collateral Review Form.docx" at bounding box center [555, 357] width 98 height 9
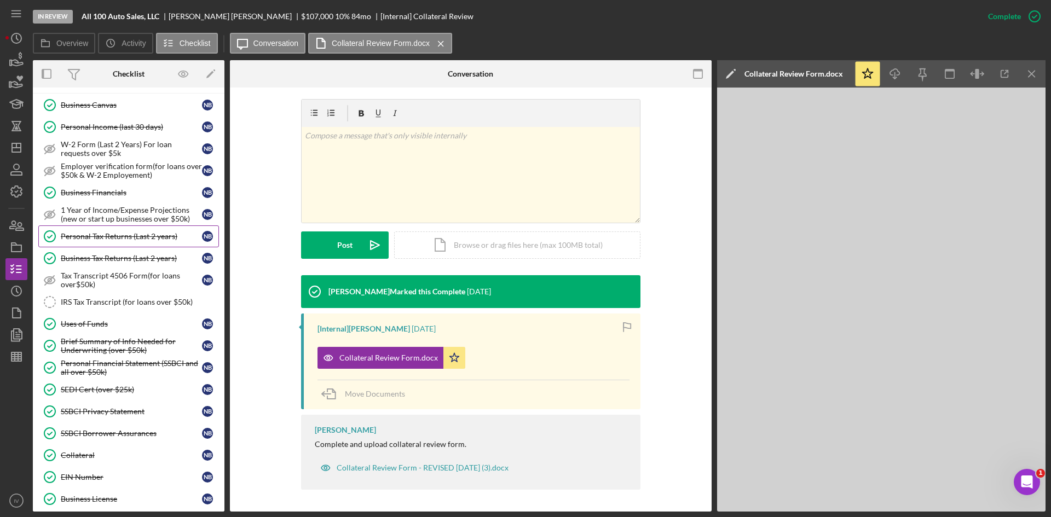
scroll to position [109, 0]
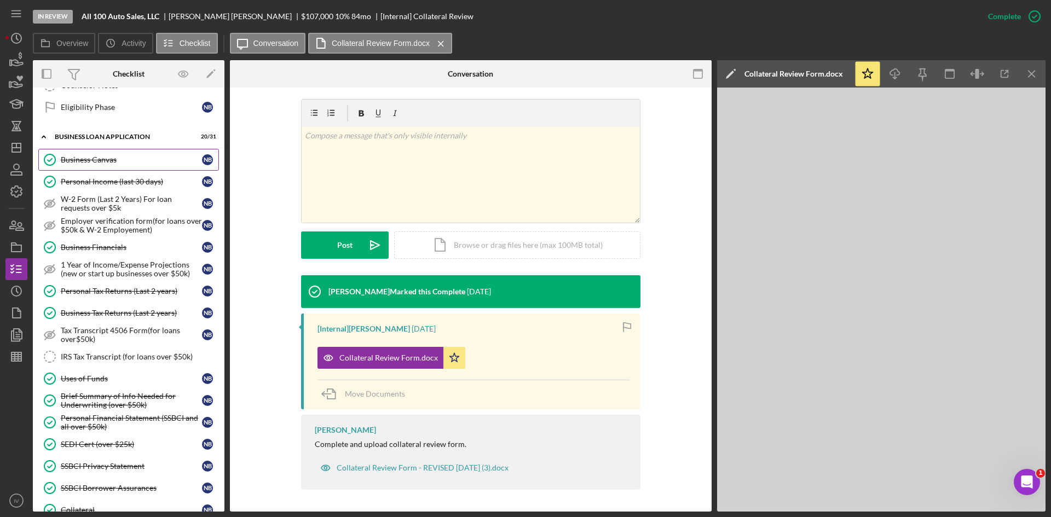
click at [116, 165] on link "Business Canvas Business Canvas N B" at bounding box center [128, 160] width 181 height 22
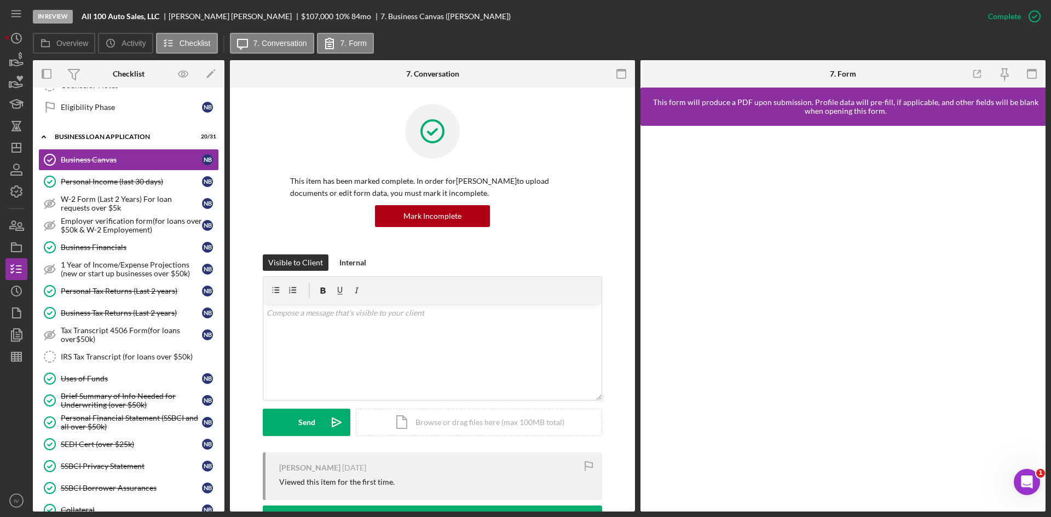
scroll to position [164, 0]
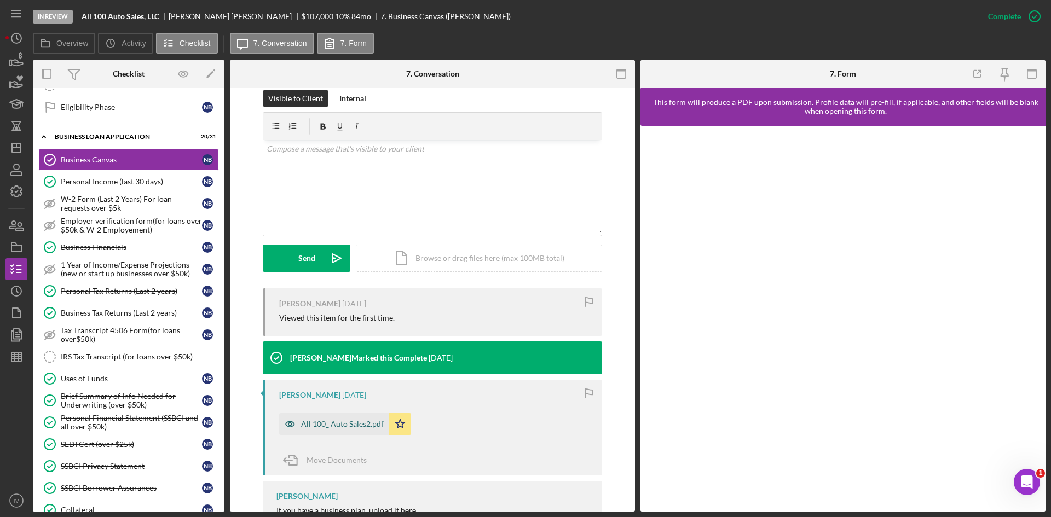
click at [351, 418] on div "All 100_ Auto Sales2.pdf" at bounding box center [334, 424] width 110 height 22
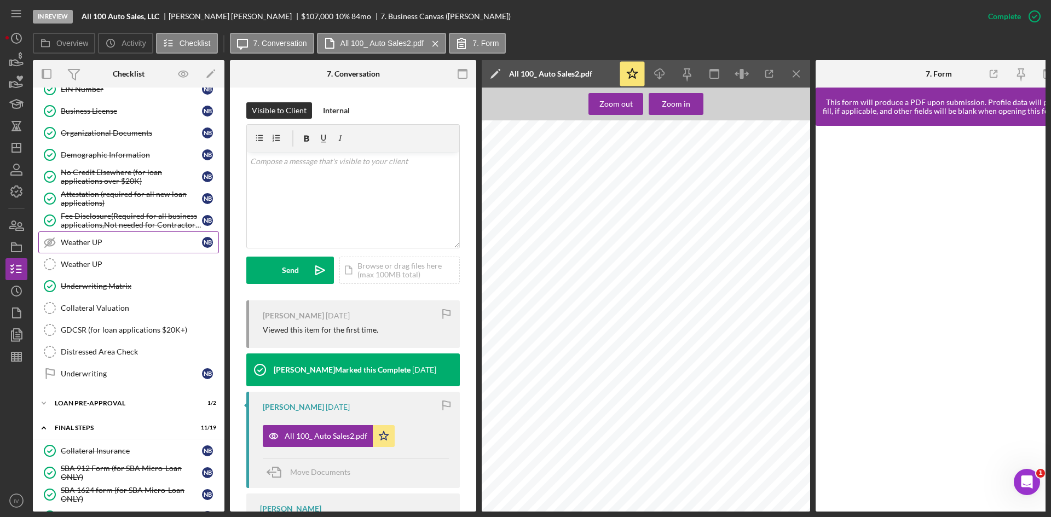
scroll to position [388, 0]
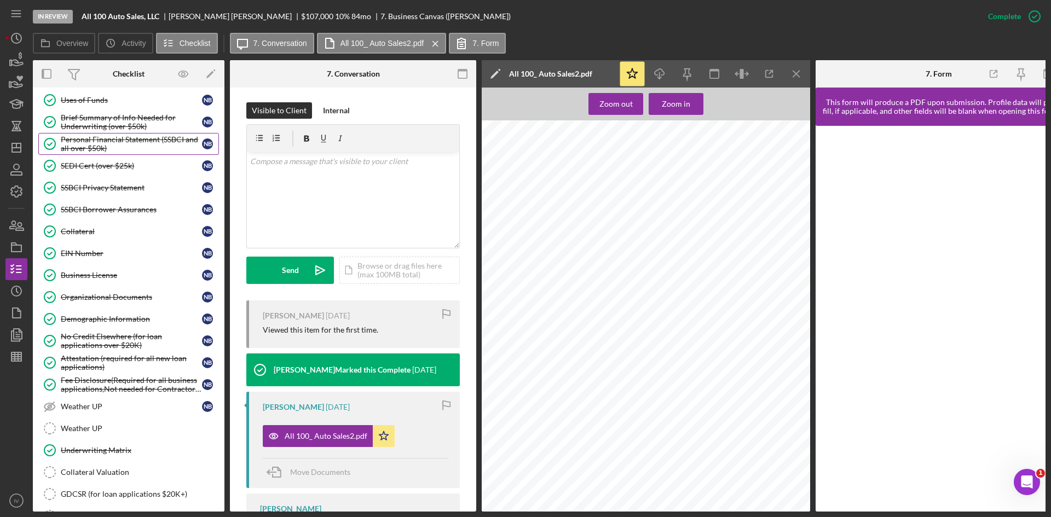
click at [127, 149] on div "Personal Financial Statement (SSBCI and all over $50k)" at bounding box center [131, 144] width 141 height 18
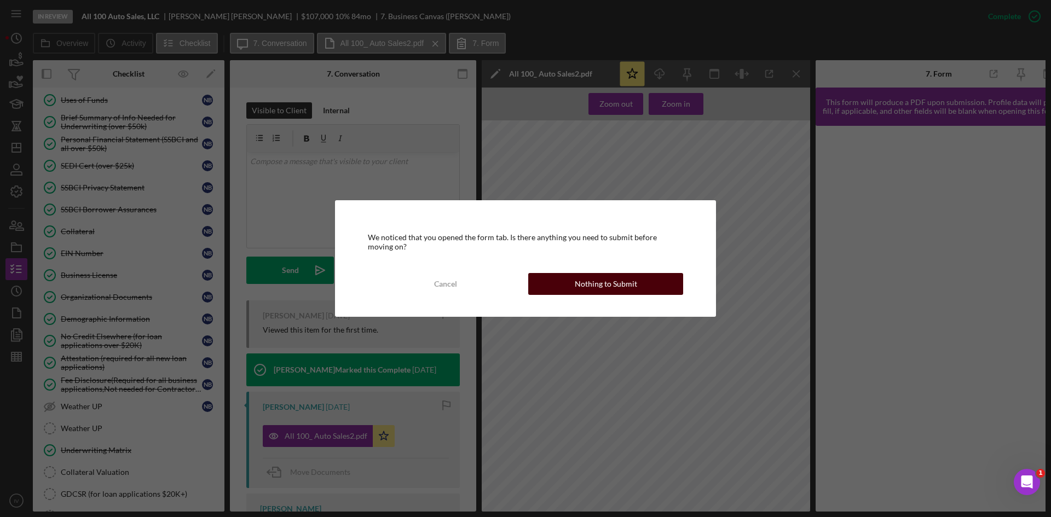
click at [550, 282] on button "Nothing to Submit" at bounding box center [605, 284] width 155 height 22
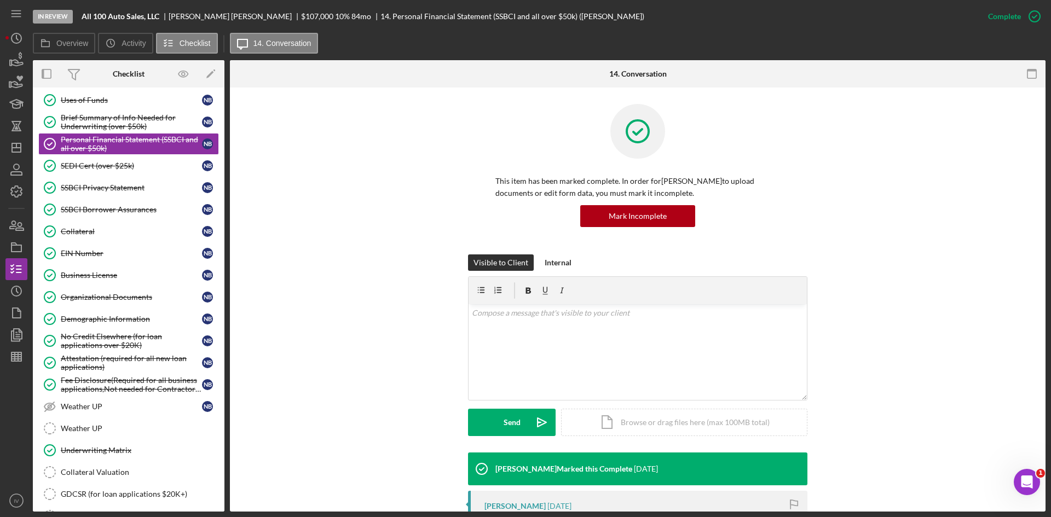
scroll to position [274, 0]
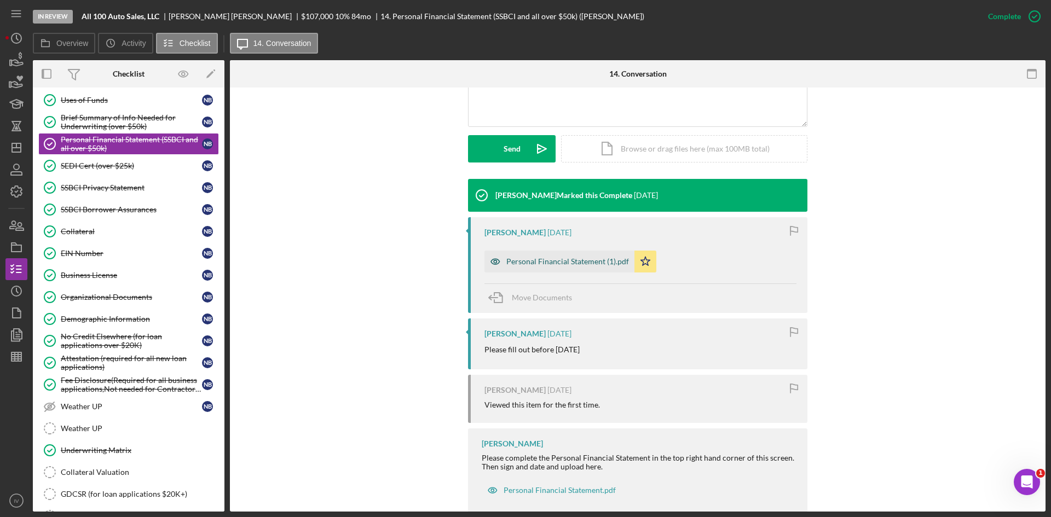
click at [554, 262] on div "Personal Financial Statement (1).pdf" at bounding box center [567, 261] width 123 height 9
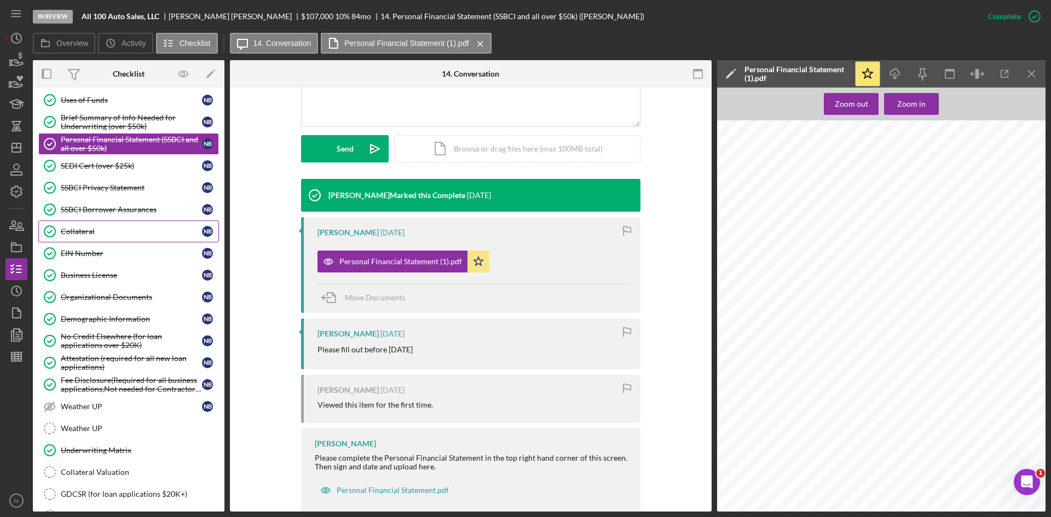
scroll to position [279, 0]
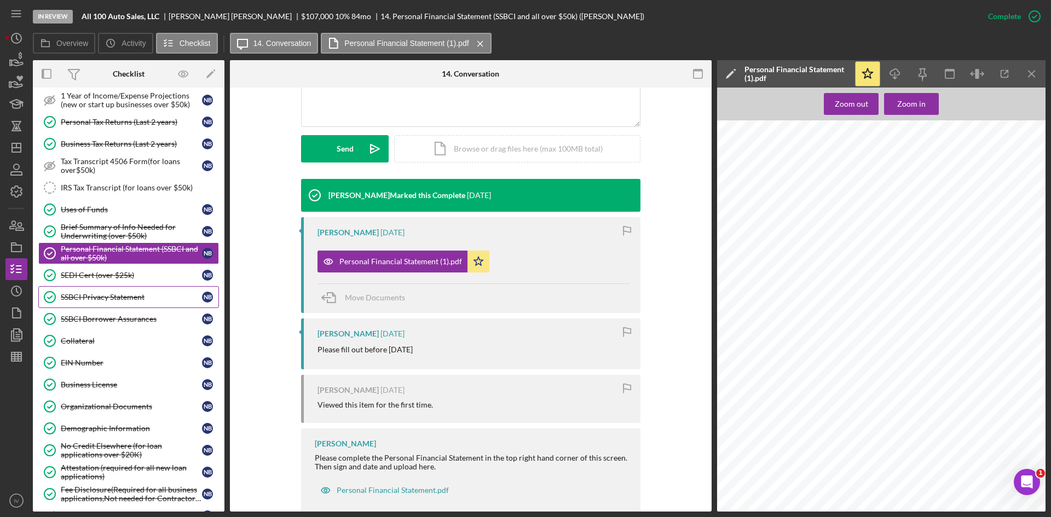
click at [121, 298] on div "SSBCI Privacy Statement" at bounding box center [131, 297] width 141 height 9
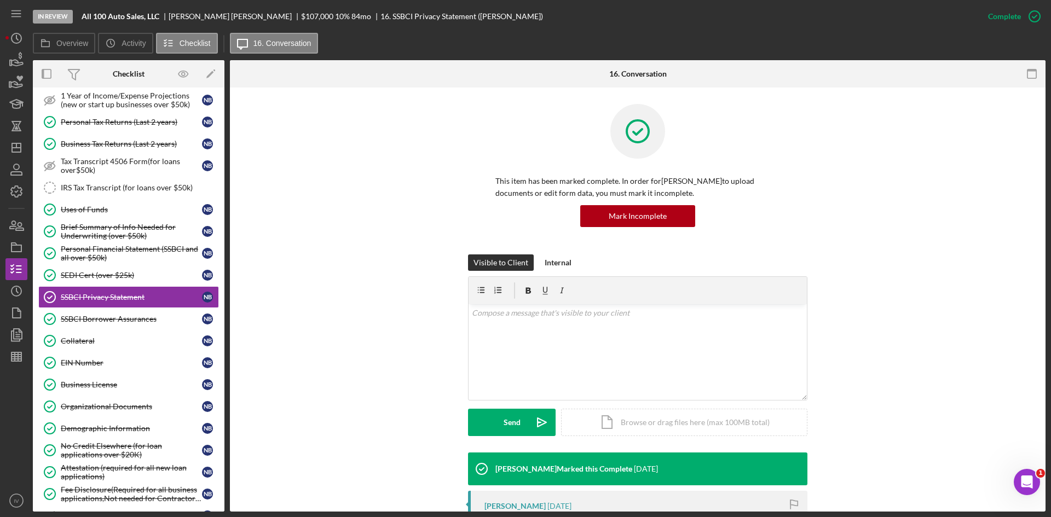
scroll to position [274, 0]
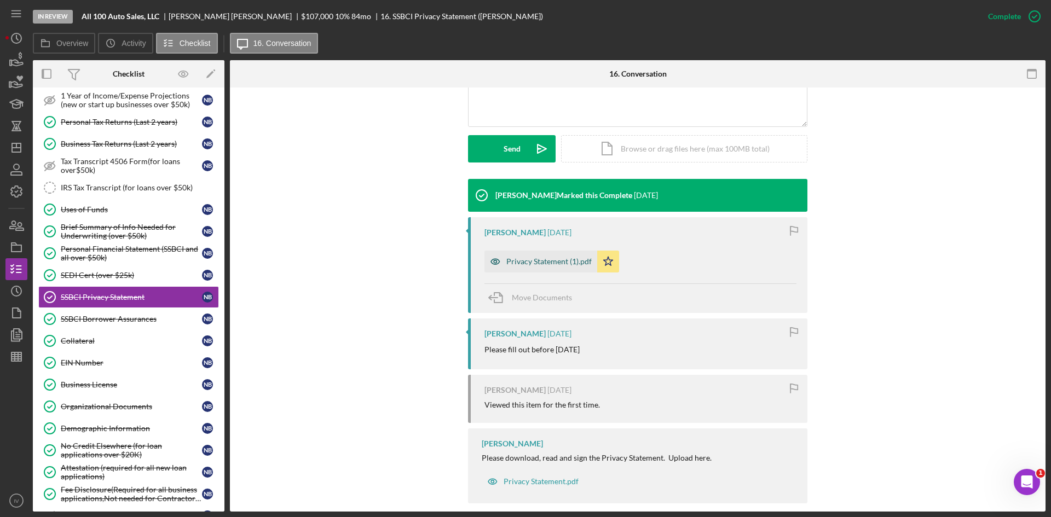
click at [559, 270] on div "Privacy Statement (1).pdf" at bounding box center [540, 262] width 113 height 22
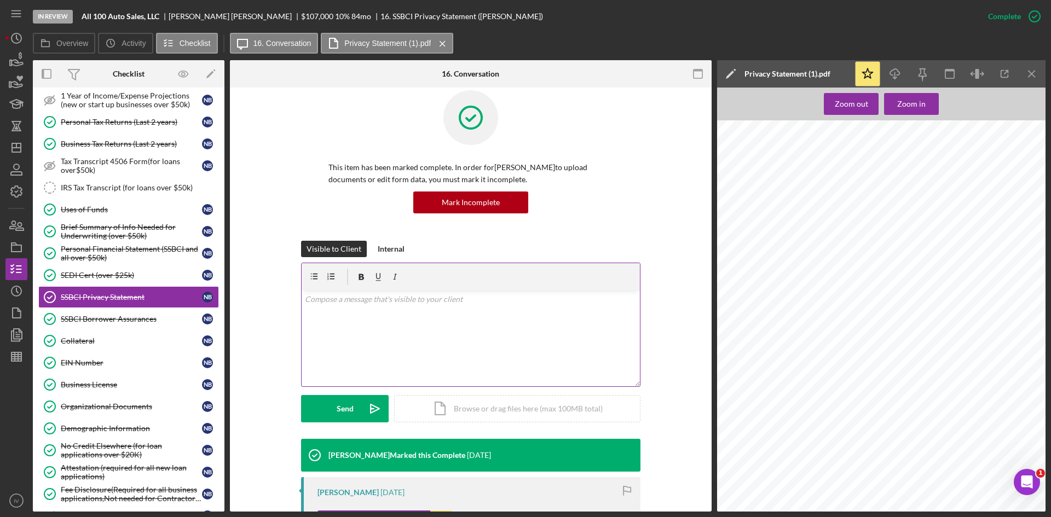
scroll to position [0, 0]
